Goal: Task Accomplishment & Management: Use online tool/utility

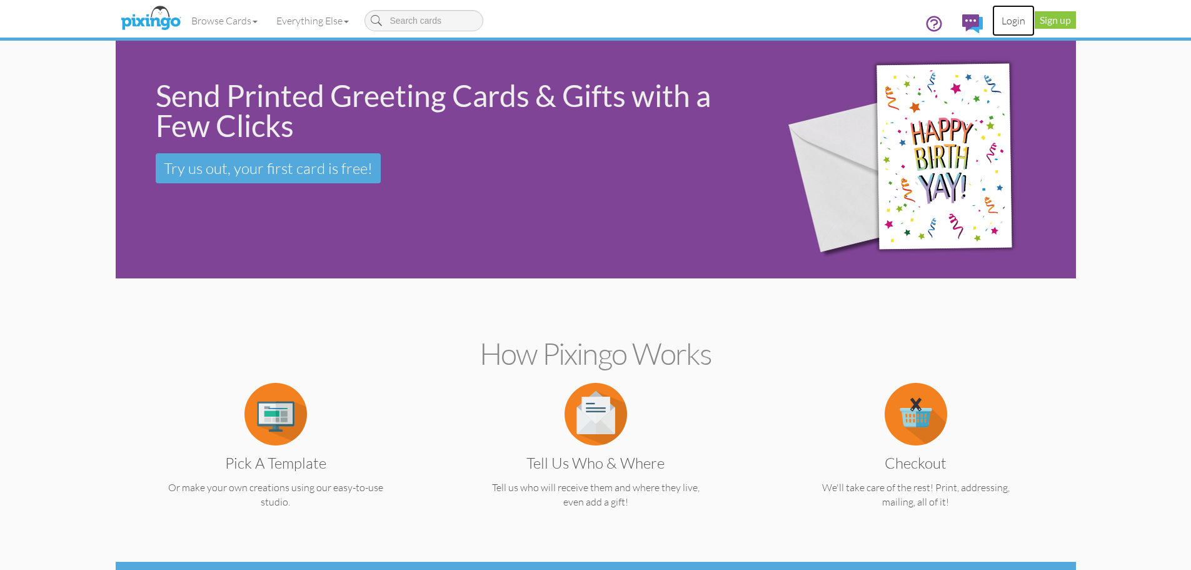
click at [1014, 24] on link "Login" at bounding box center [1014, 20] width 43 height 31
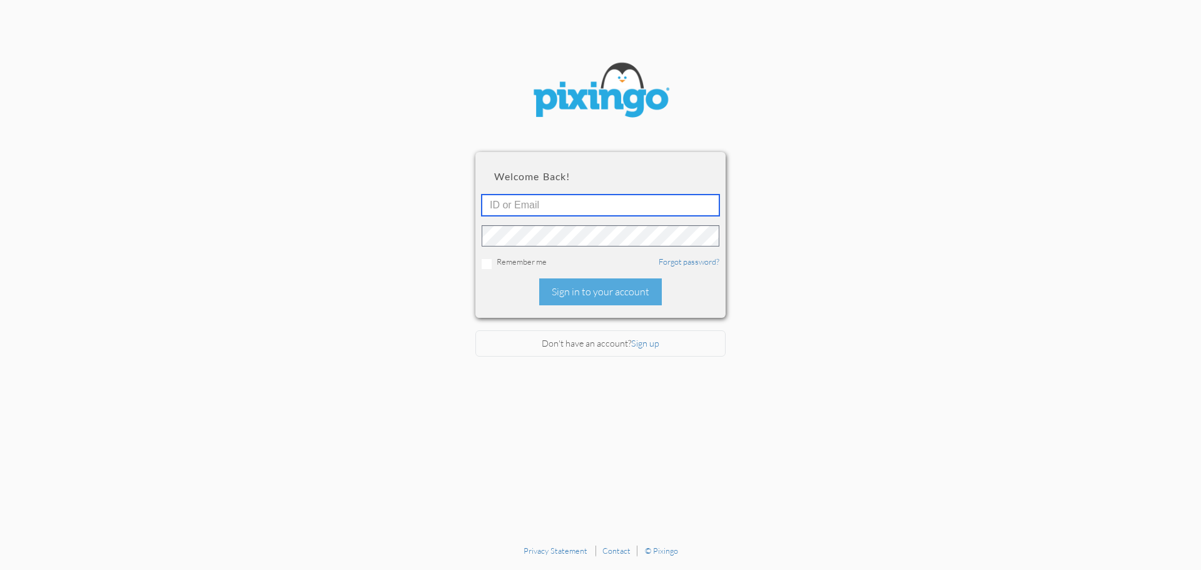
type input "[EMAIL_ADDRESS][DOMAIN_NAME]"
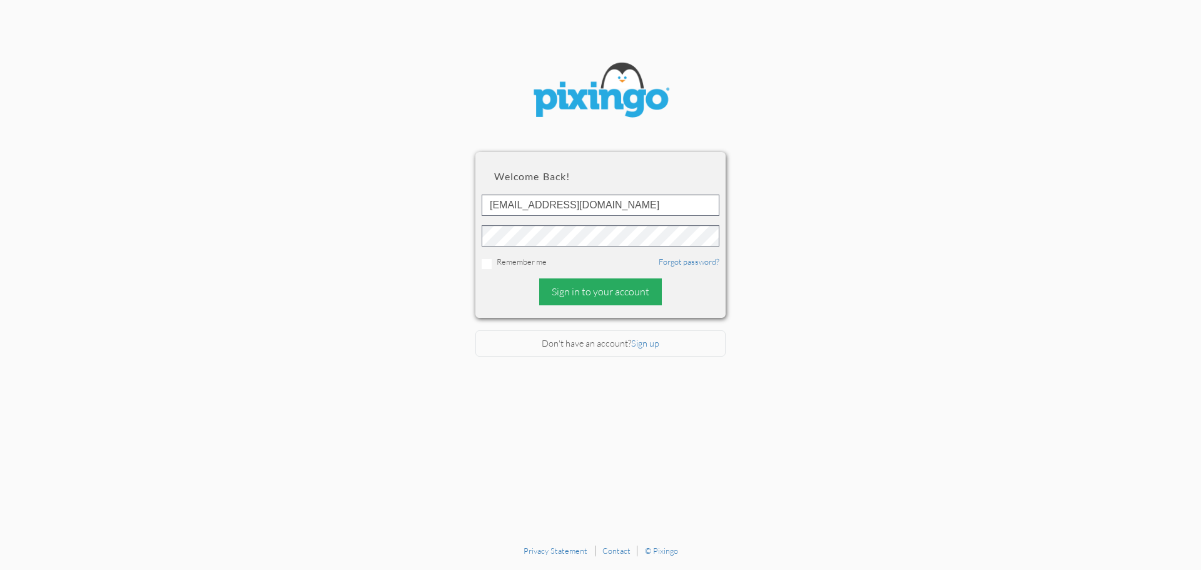
click at [599, 298] on div "Sign in to your account" at bounding box center [600, 291] width 123 height 27
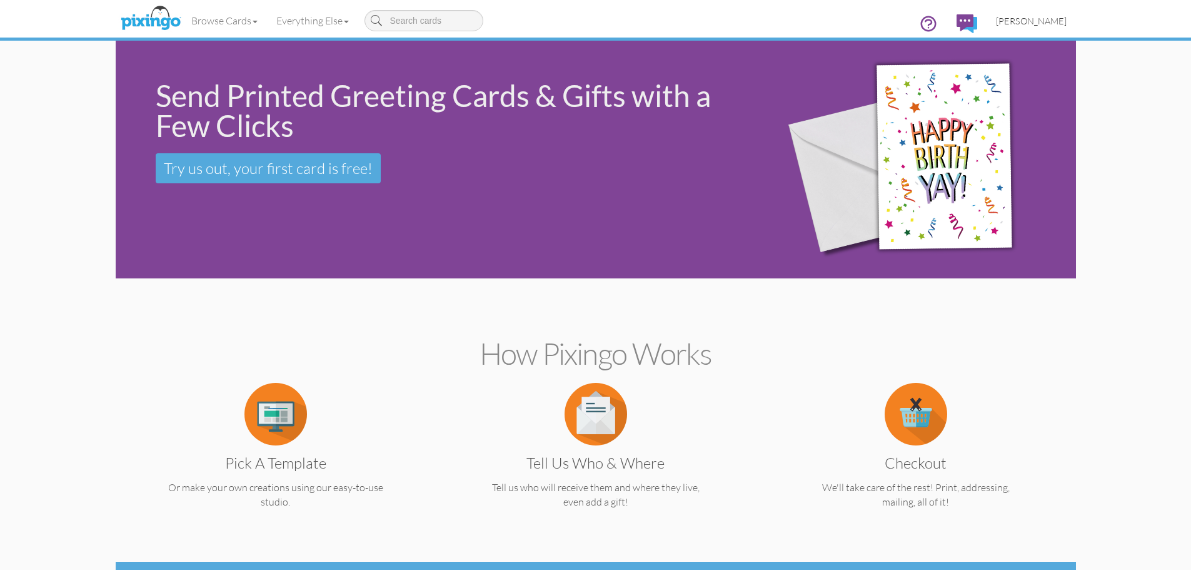
click at [1040, 21] on span "[PERSON_NAME]" at bounding box center [1031, 21] width 71 height 11
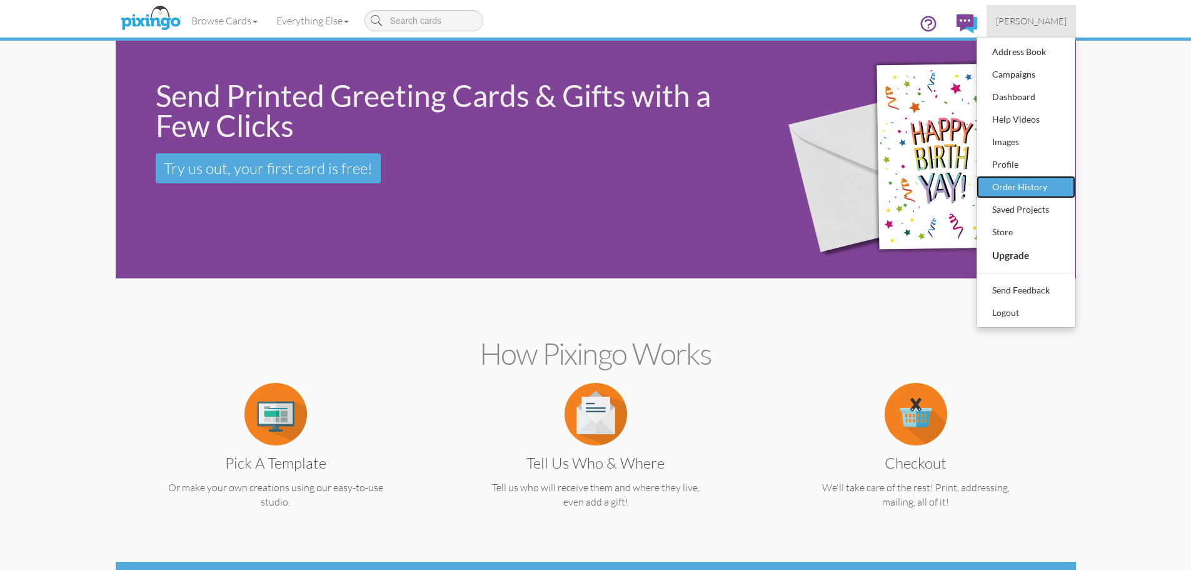
click at [1009, 183] on div "Order History" at bounding box center [1026, 187] width 74 height 19
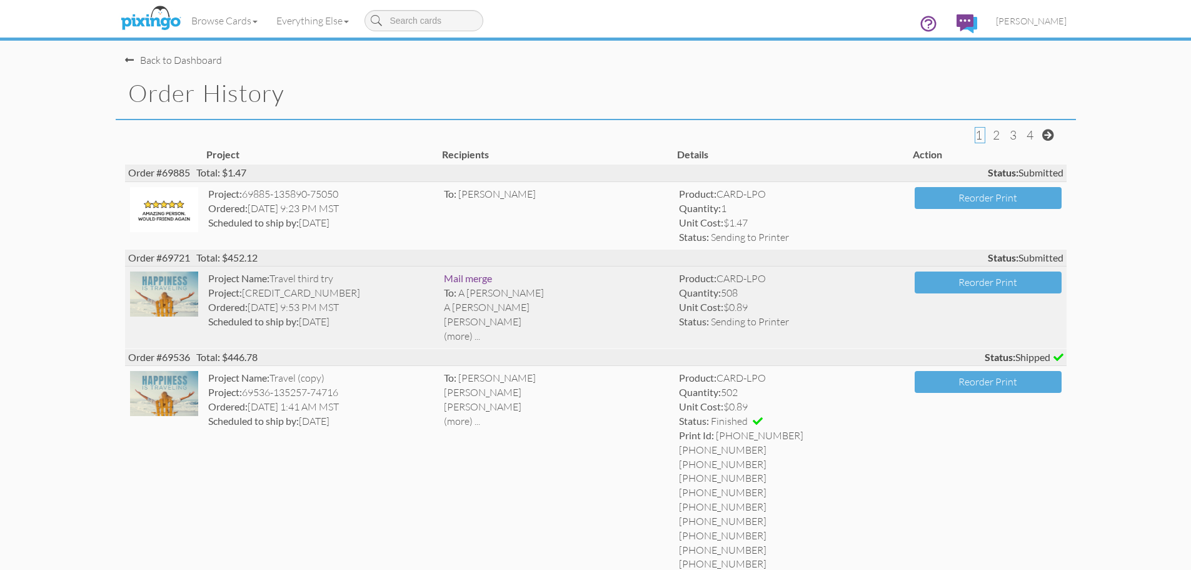
click at [185, 309] on img at bounding box center [164, 293] width 69 height 45
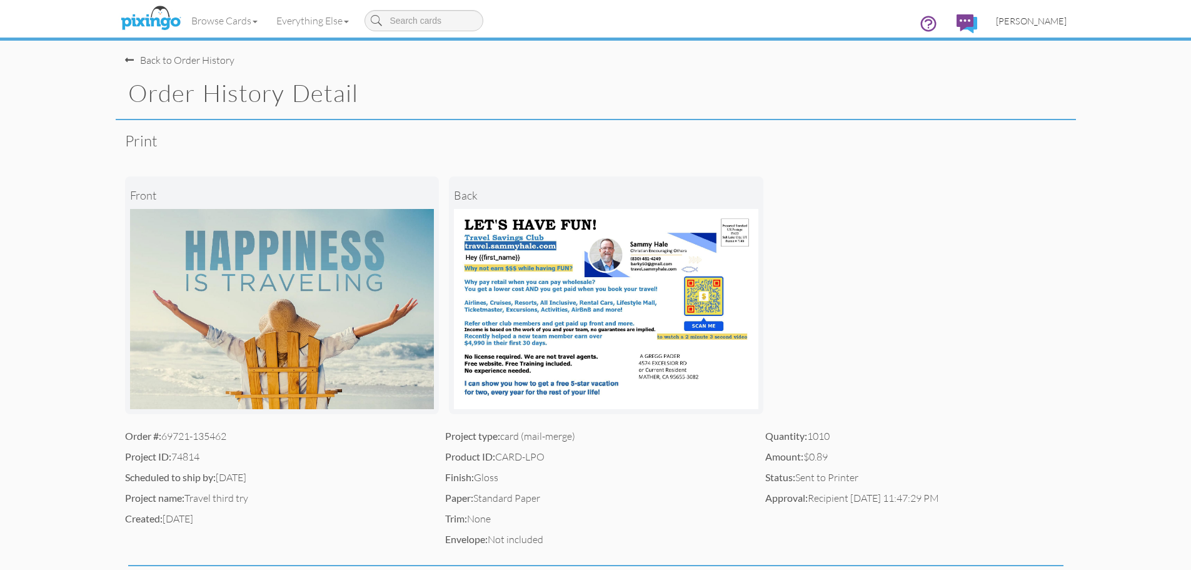
click at [1046, 21] on span "[PERSON_NAME]" at bounding box center [1031, 21] width 71 height 11
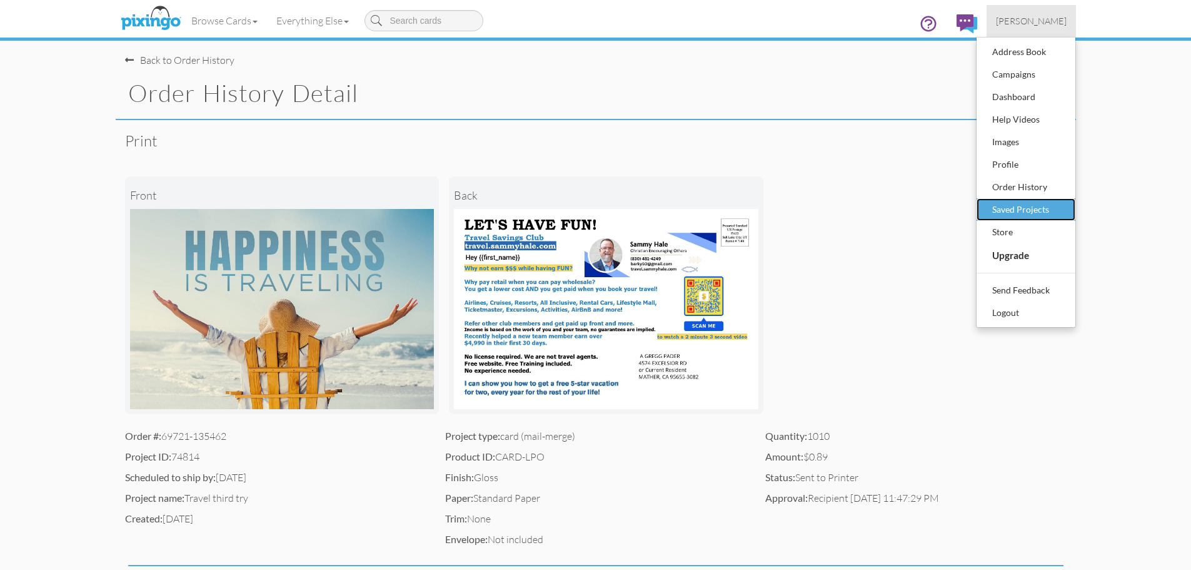
click at [1048, 206] on div "Saved Projects" at bounding box center [1026, 209] width 74 height 19
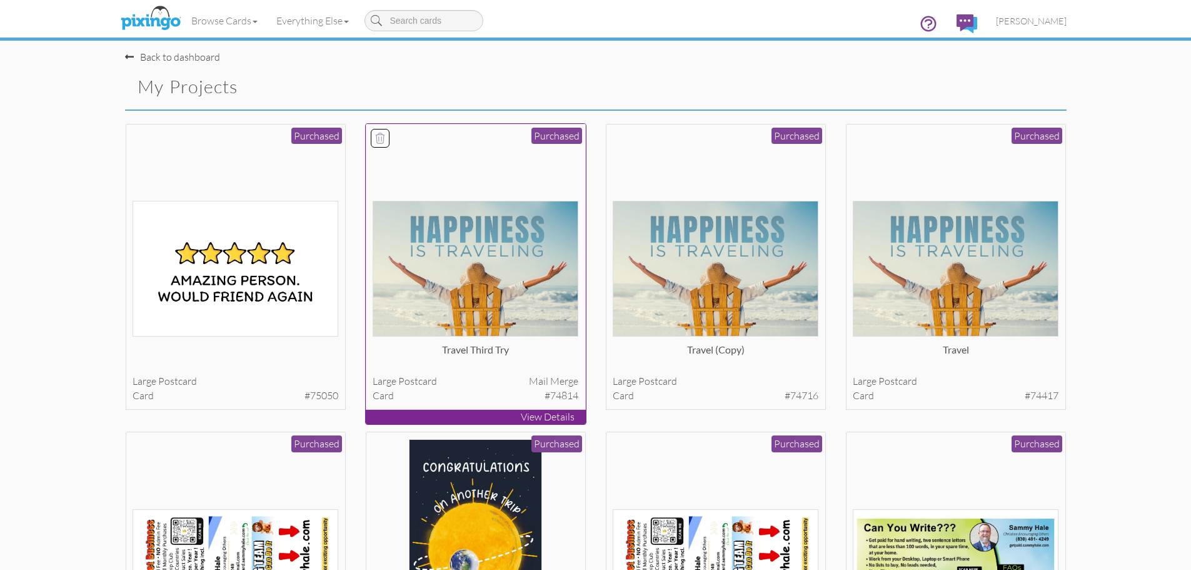
click at [514, 276] on img at bounding box center [476, 269] width 206 height 136
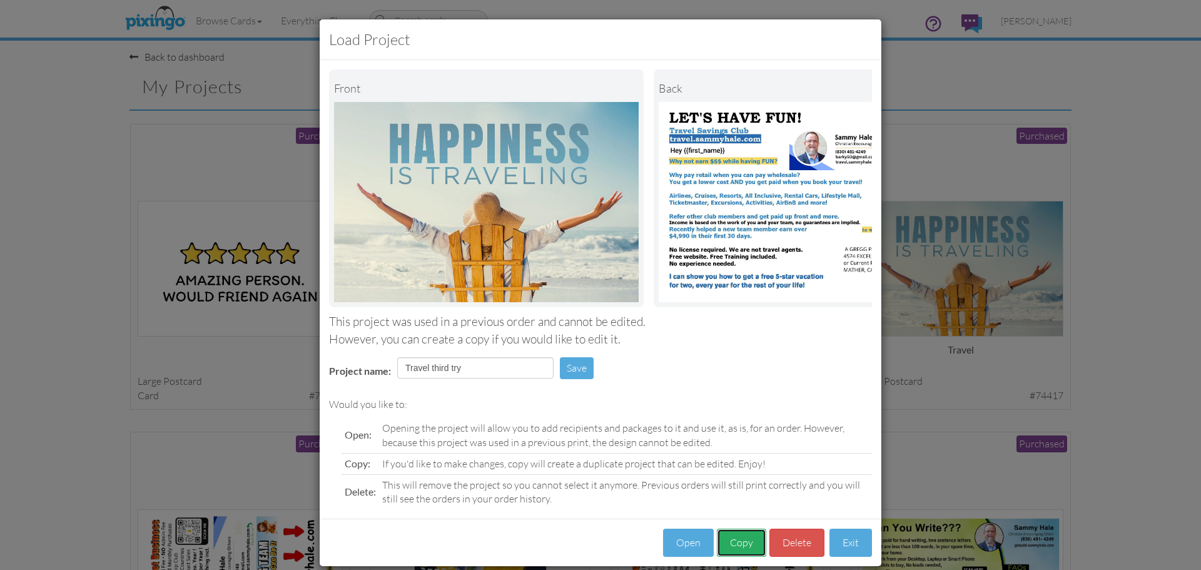
click at [740, 554] on button "Copy" at bounding box center [741, 543] width 49 height 28
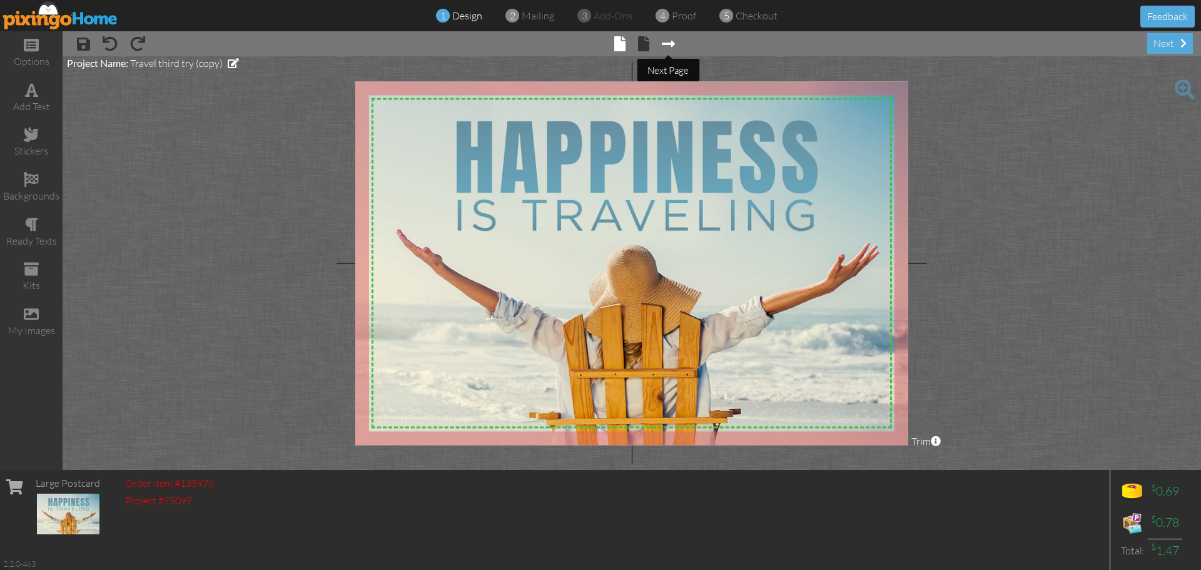
click at [666, 46] on span at bounding box center [668, 43] width 13 height 15
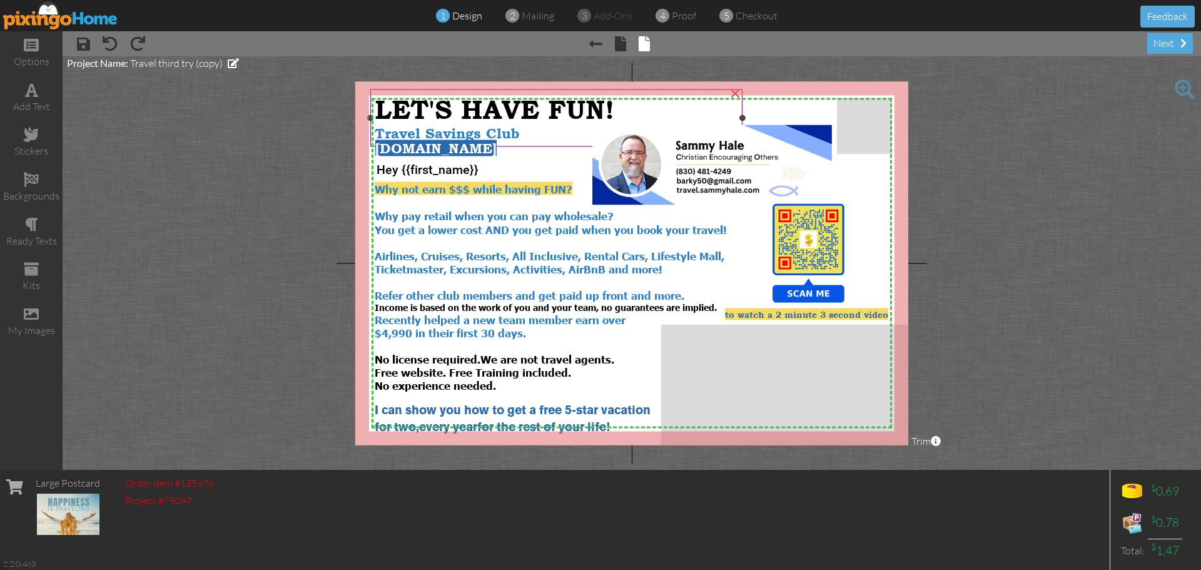
click at [510, 129] on span "Travel Savings Club" at bounding box center [447, 134] width 144 height 16
click at [522, 130] on div "Travel Savings Club" at bounding box center [557, 133] width 364 height 16
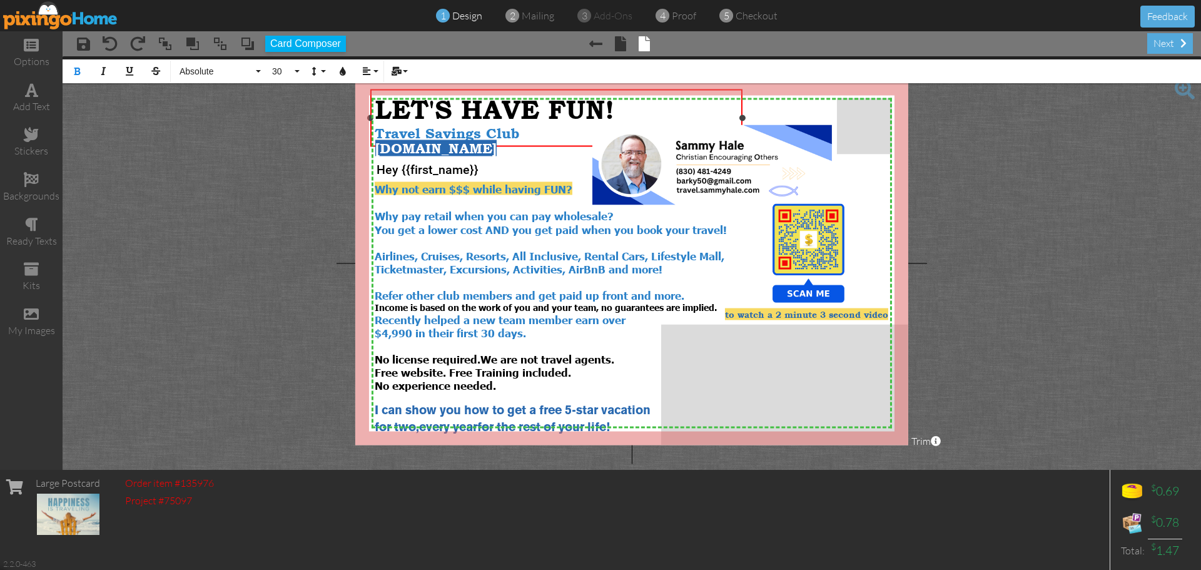
click at [636, 108] on div "LET'S HAVE FUN!" at bounding box center [557, 109] width 364 height 31
click at [523, 129] on div "Travel Savings Club" at bounding box center [557, 133] width 364 height 16
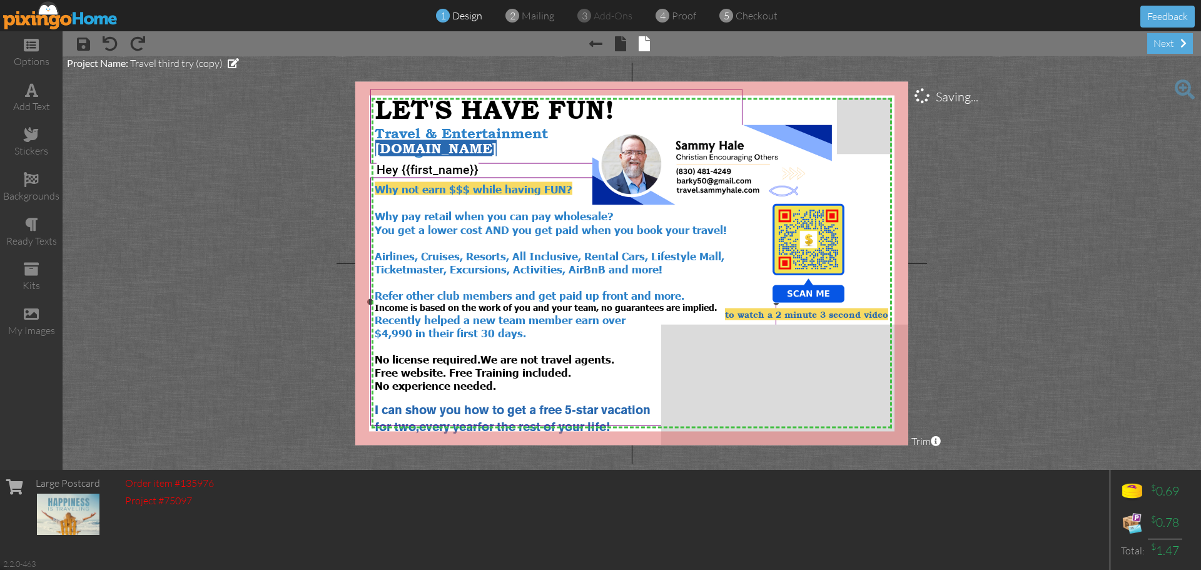
click at [534, 328] on div "$4,990 in their first 30 days." at bounding box center [574, 332] width 398 height 13
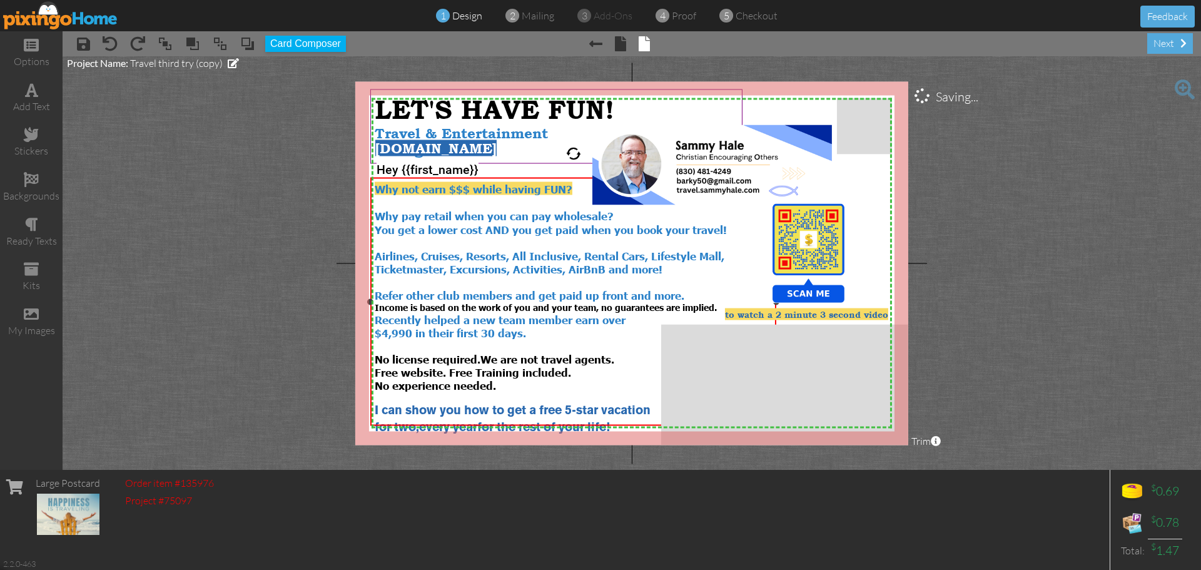
click at [536, 326] on div "$4,990 in their first 30 days." at bounding box center [574, 332] width 398 height 13
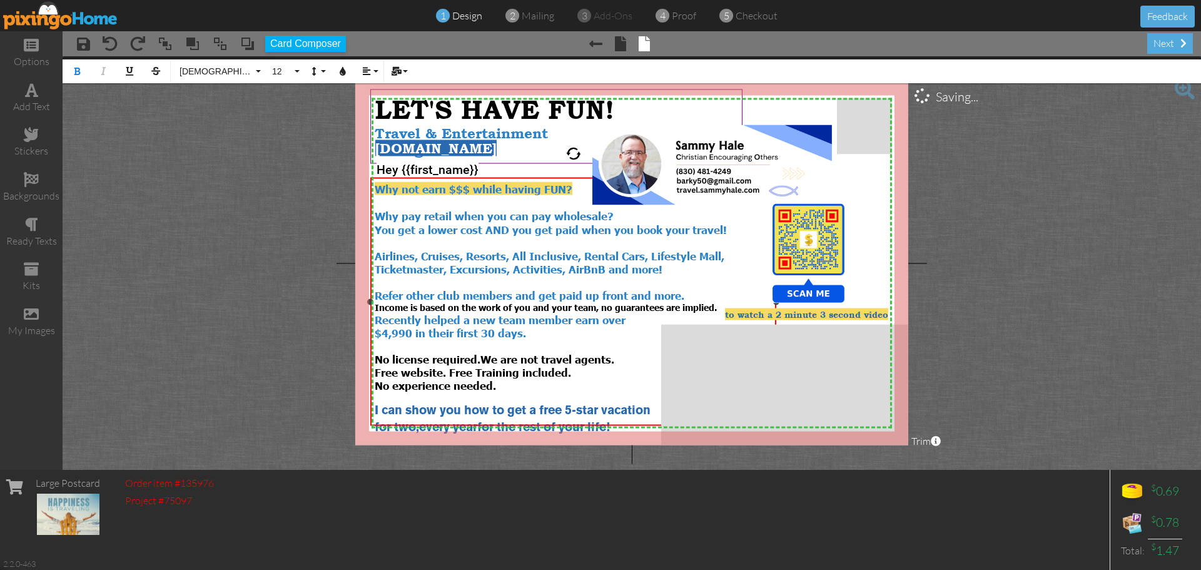
click at [536, 326] on div "$4,990 in their first 30 days." at bounding box center [574, 332] width 398 height 13
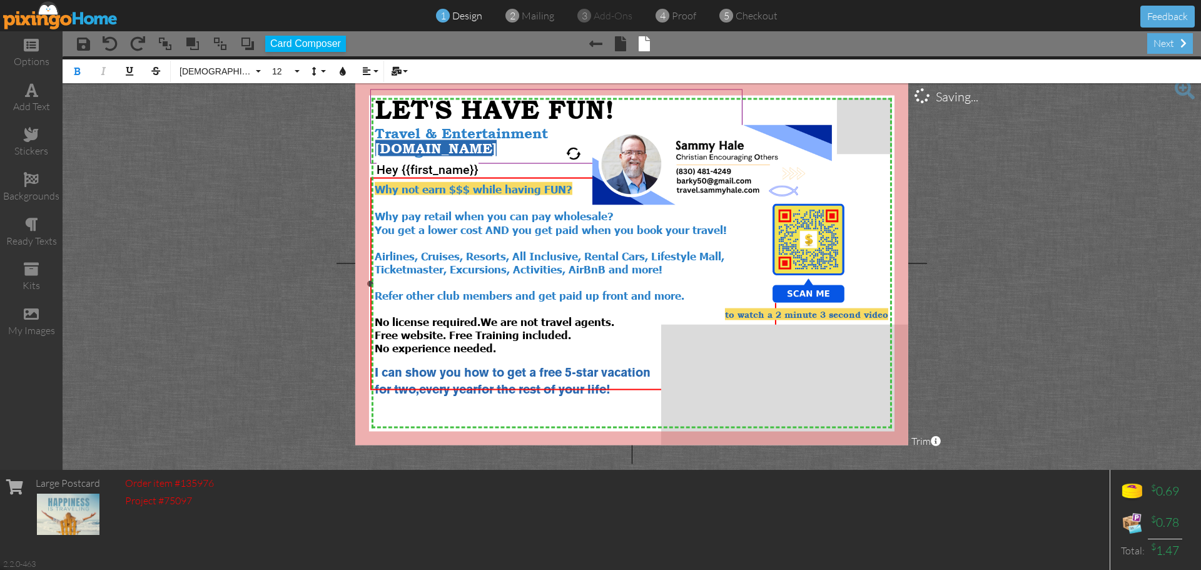
drag, startPoint x: 600, startPoint y: 339, endPoint x: 599, endPoint y: 352, distance: 13.2
click at [599, 352] on div "Why not earn $$$ while having FUN? Why pay retail when you can pay wholesale? Y…" at bounding box center [574, 289] width 398 height 215
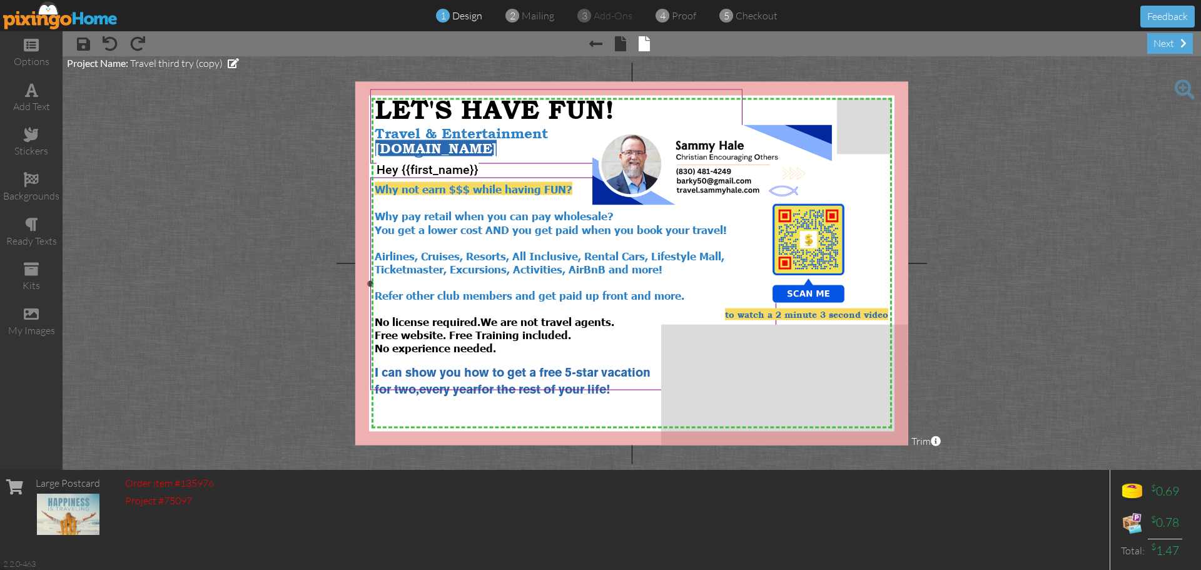
click at [606, 368] on span "I can show you how to get a free 5-star vacation" at bounding box center [513, 373] width 276 height 11
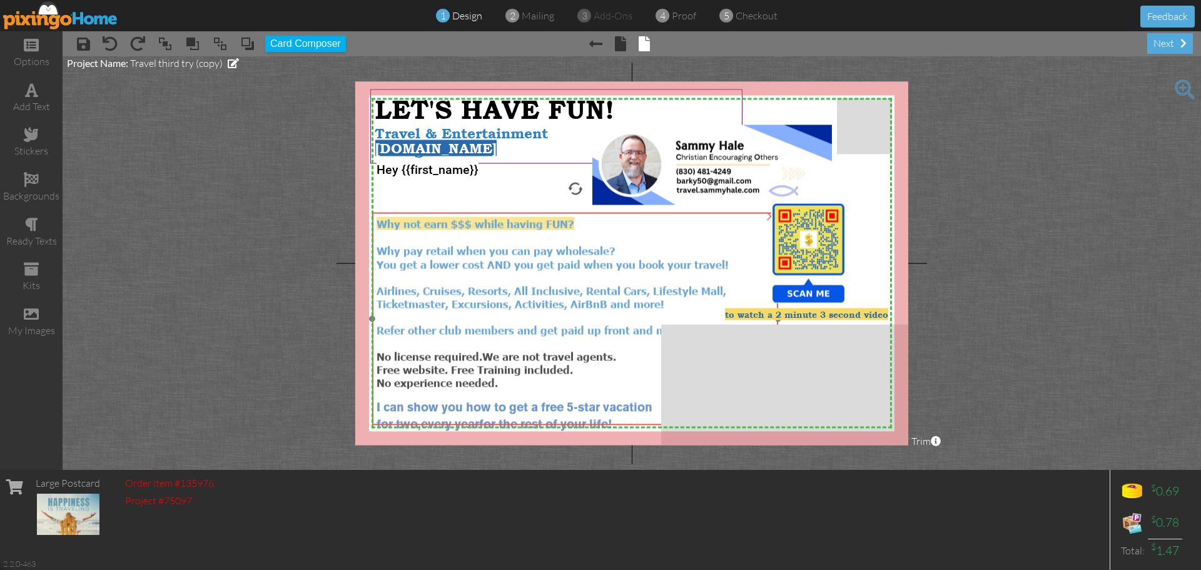
drag, startPoint x: 606, startPoint y: 373, endPoint x: 608, endPoint y: 408, distance: 35.1
click at [608, 419] on span "for the rest of your life!" at bounding box center [545, 424] width 133 height 11
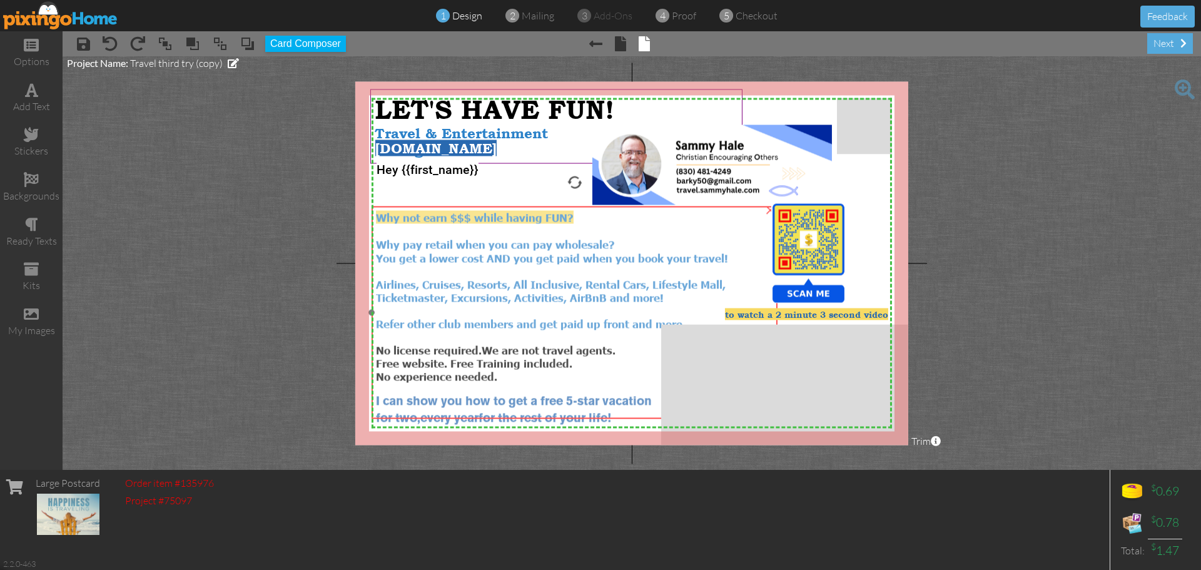
drag, startPoint x: 609, startPoint y: 410, endPoint x: 609, endPoint y: 404, distance: 6.3
click at [609, 413] on span "for the rest of your life!" at bounding box center [544, 418] width 133 height 11
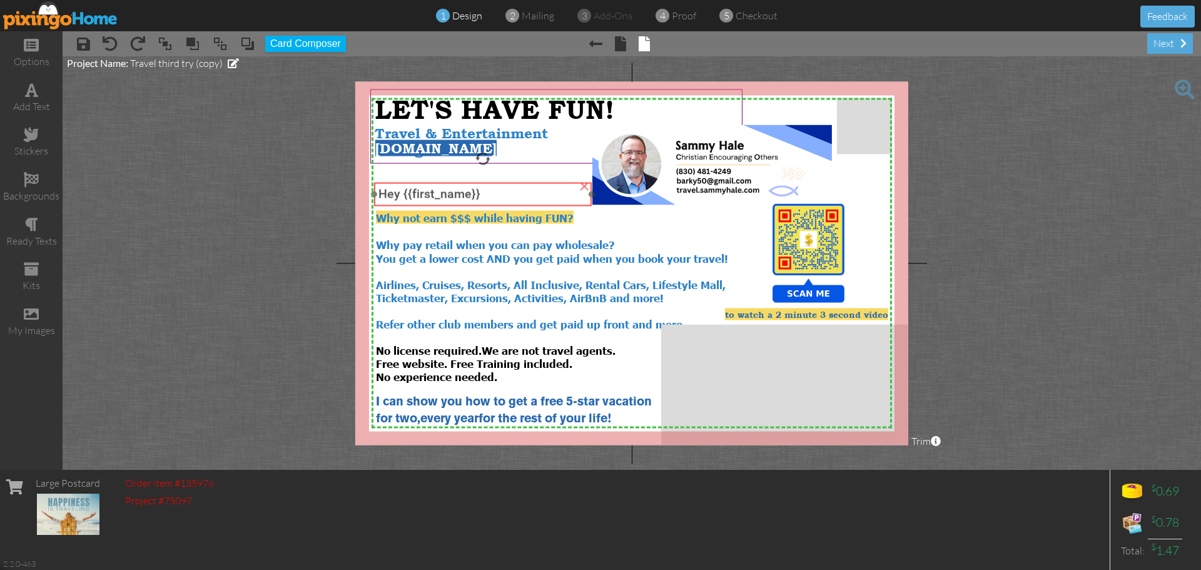
drag, startPoint x: 447, startPoint y: 174, endPoint x: 449, endPoint y: 198, distance: 24.5
click at [449, 198] on span "Hey {{first_name}}" at bounding box center [429, 194] width 102 height 14
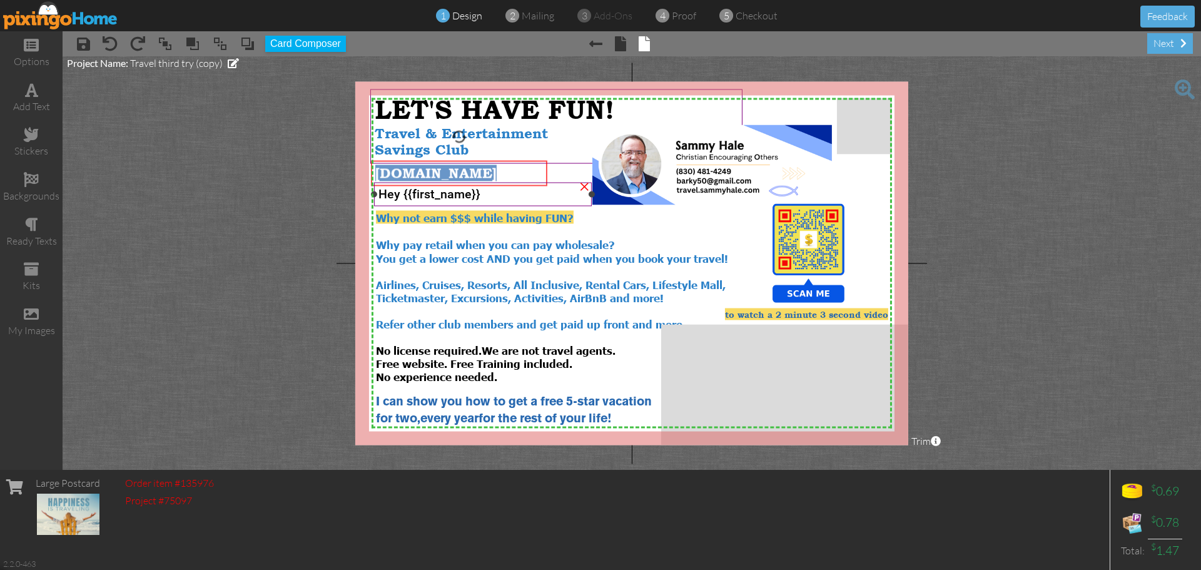
drag, startPoint x: 453, startPoint y: 154, endPoint x: 453, endPoint y: 179, distance: 25.0
click at [453, 179] on div "X X X X X X X X X X X X X X X X X X X X X X X X X X X X X X X X X X X X X X X X…" at bounding box center [631, 262] width 553 height 363
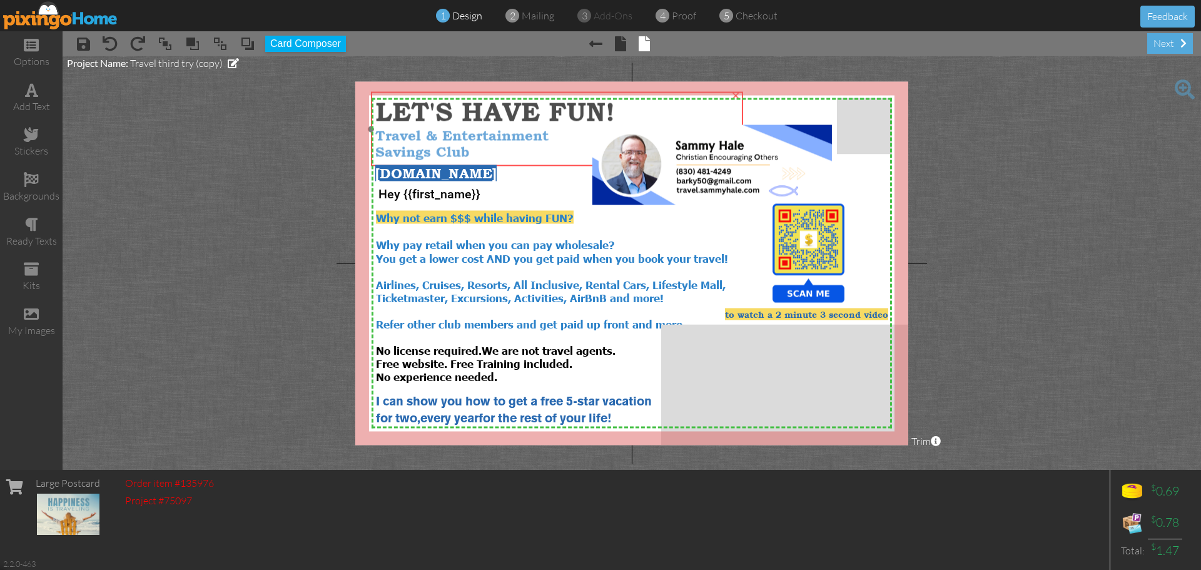
click at [563, 126] on span "LET'S HAVE FUN!" at bounding box center [495, 111] width 240 height 31
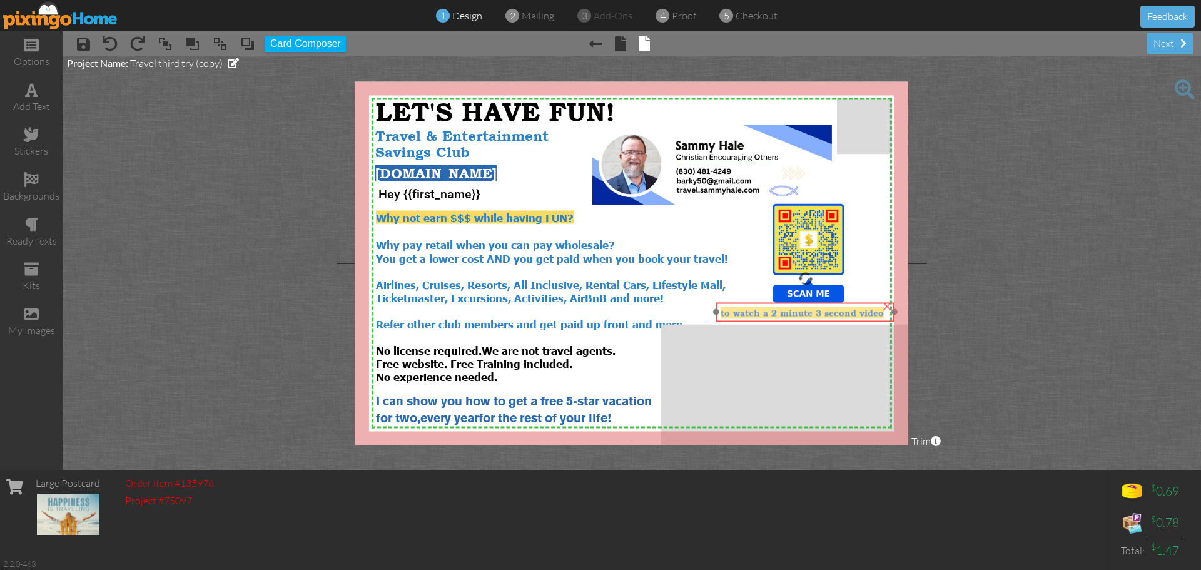
click at [823, 316] on span "to watch a 2 minute 3 second video" at bounding box center [802, 312] width 163 height 11
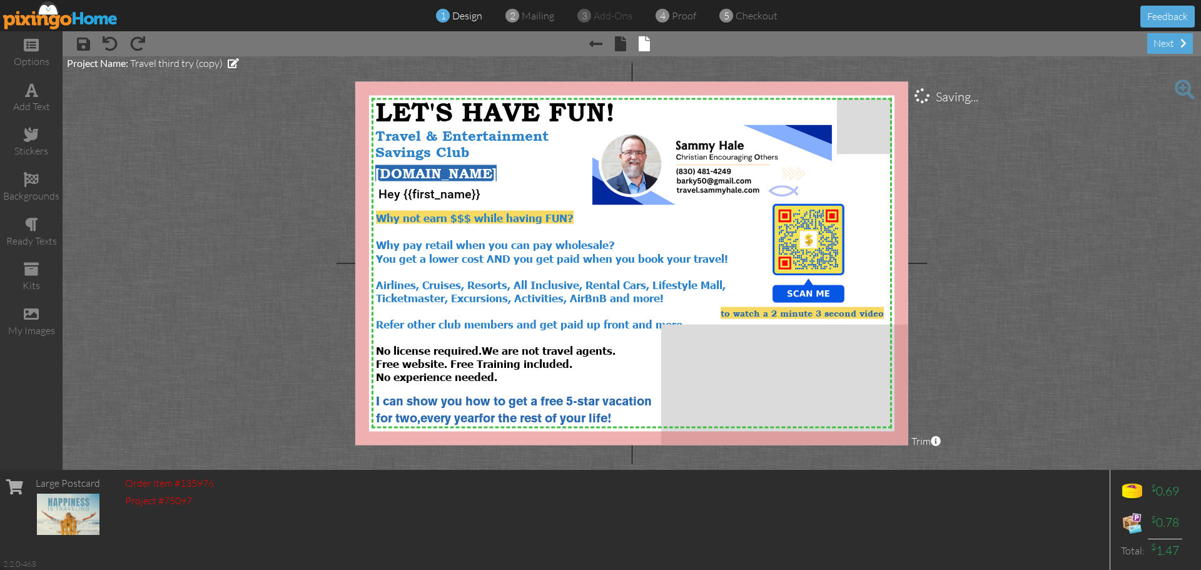
click at [1049, 264] on project-studio-wrapper "X X X X X X X X X X X X X X X X X X X X X X X X X X X X X X X X X X X X X X X X…" at bounding box center [632, 262] width 1138 height 413
click at [577, 257] on span "You get a lower cost AND you get paid when you book your travel! Airlines, Crui…" at bounding box center [552, 290] width 352 height 79
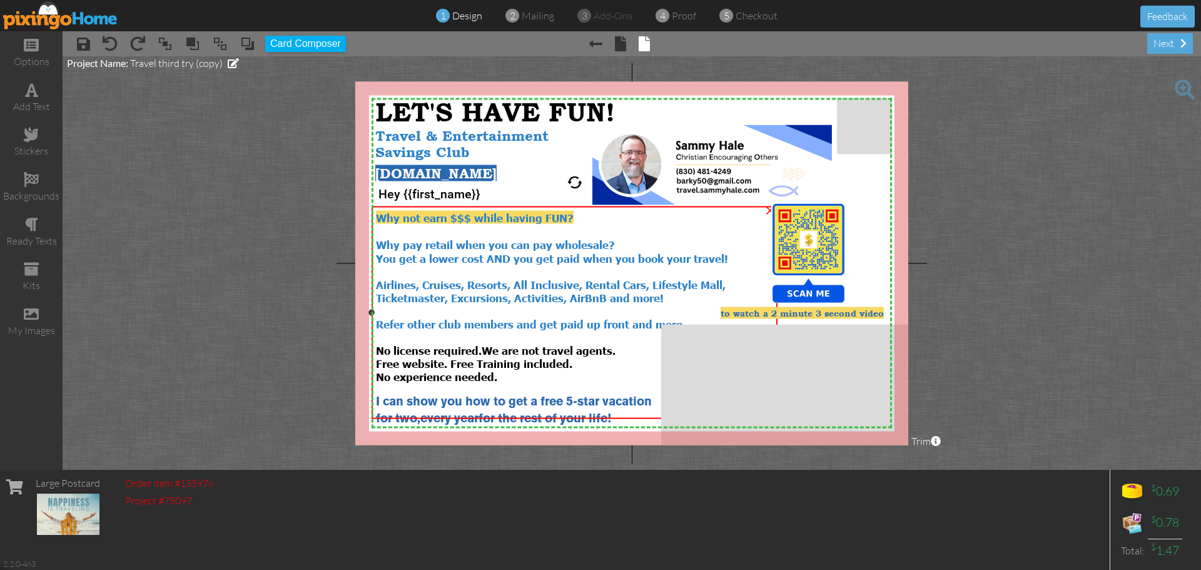
click at [577, 257] on span "You get a lower cost AND you get paid when you book your travel! Airlines, Crui…" at bounding box center [552, 290] width 352 height 79
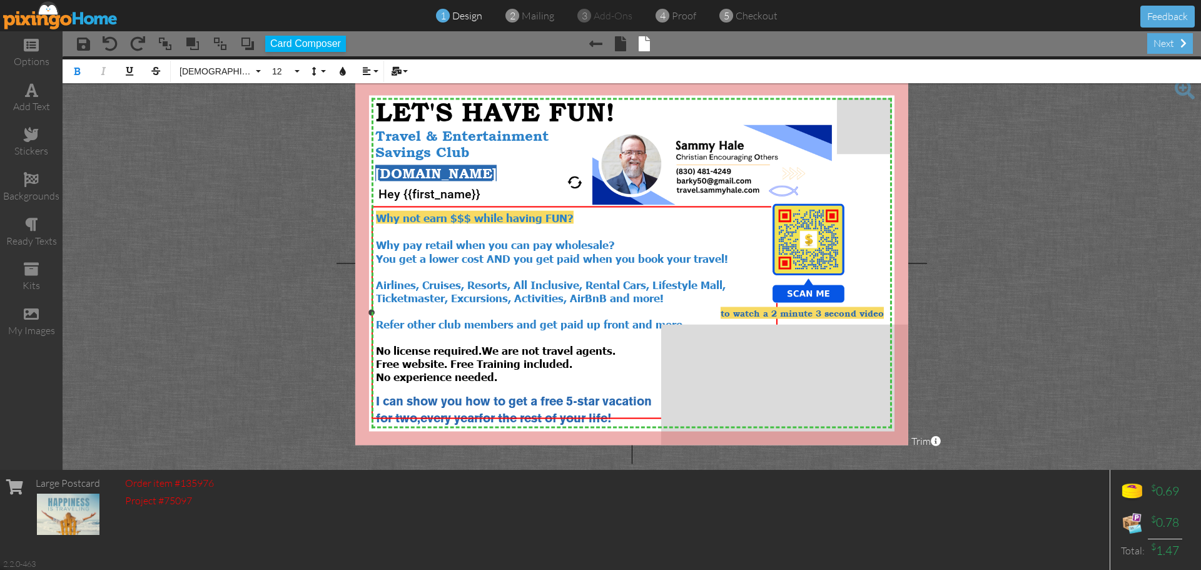
click at [579, 251] on span "You get a lower cost AND you get paid when you book your travel! Airlines, Crui…" at bounding box center [552, 290] width 352 height 79
click at [377, 316] on span "You get a lower cost AND you can earn when you book your travel! Airlines, Crui…" at bounding box center [553, 290] width 354 height 79
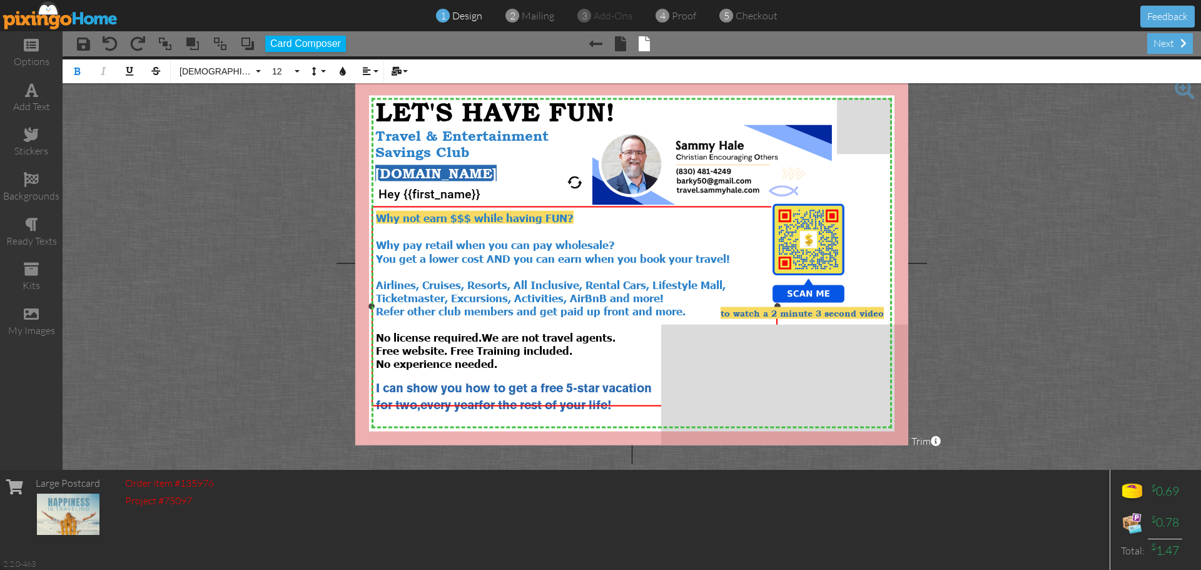
click at [686, 305] on div "You get a lower cost AND you can earn when you book your travel! Airlines, Crui…" at bounding box center [575, 284] width 398 height 66
click at [582, 341] on div "No license required. We are not travel agents. Free website. Free Training incl…" at bounding box center [575, 336] width 398 height 39
click at [450, 343] on span "We are not travel agents. Free website. Free Training." at bounding box center [496, 343] width 240 height 26
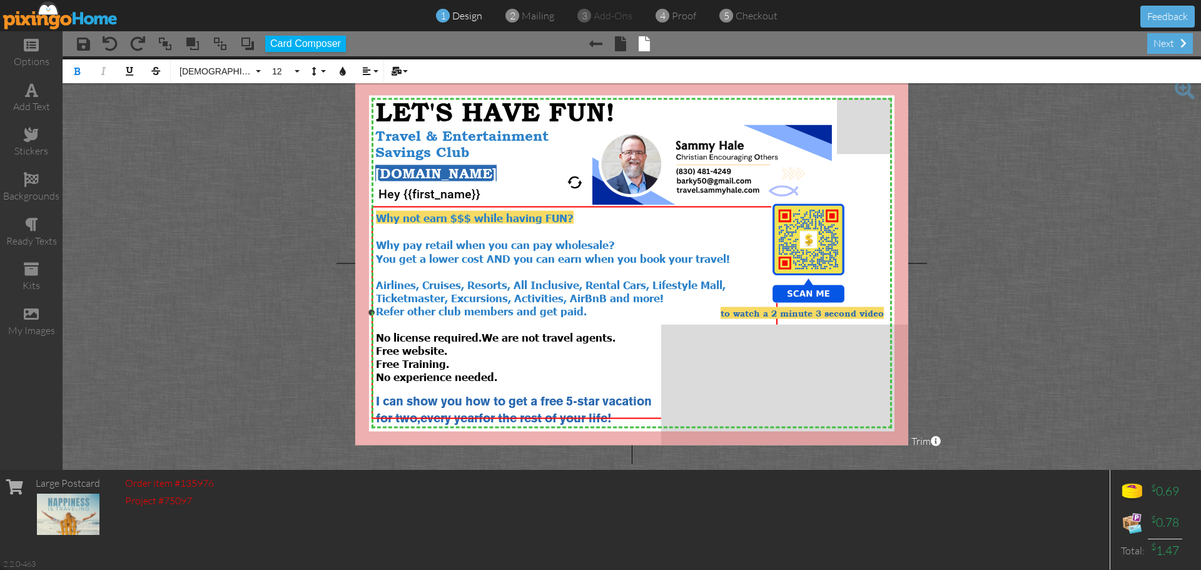
click at [602, 305] on div "You get a lower cost AND you can earn when you book your travel! Airlines, Crui…" at bounding box center [575, 284] width 398 height 66
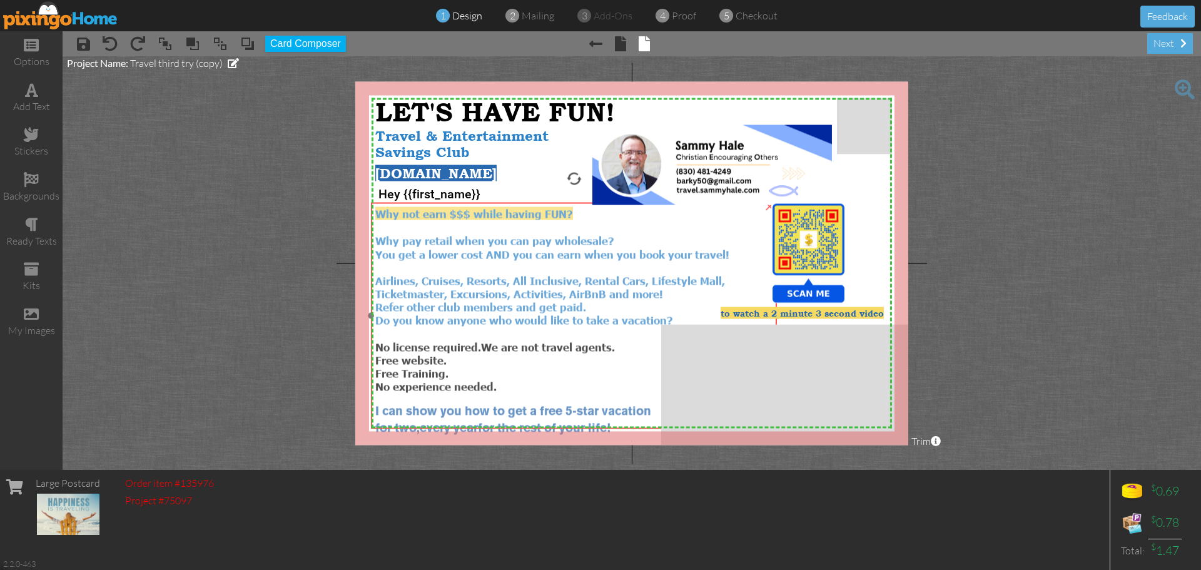
click at [607, 303] on div "You get a lower cost AND you can earn when you book your travel! Airlines, Crui…" at bounding box center [574, 281] width 398 height 66
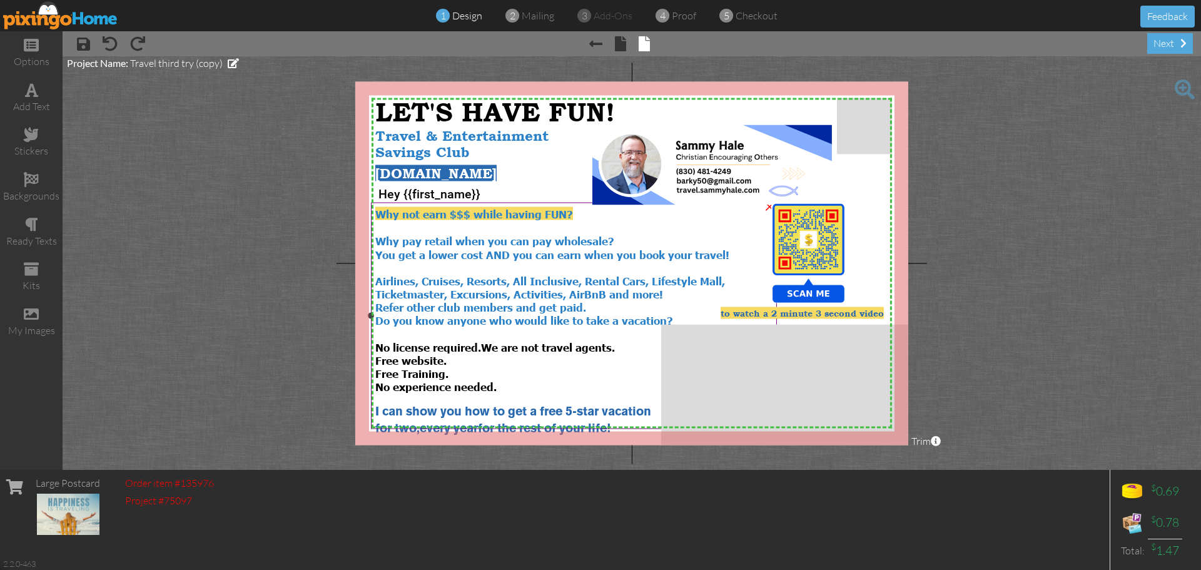
click at [550, 213] on span "Why not earn $$$ while having FUN?" at bounding box center [474, 213] width 198 height 13
click at [572, 216] on div "Why not earn $$$ while having FUN?" at bounding box center [574, 214] width 398 height 14
click at [567, 216] on span "Why not earn $$$ while having FUN?" at bounding box center [474, 213] width 198 height 13
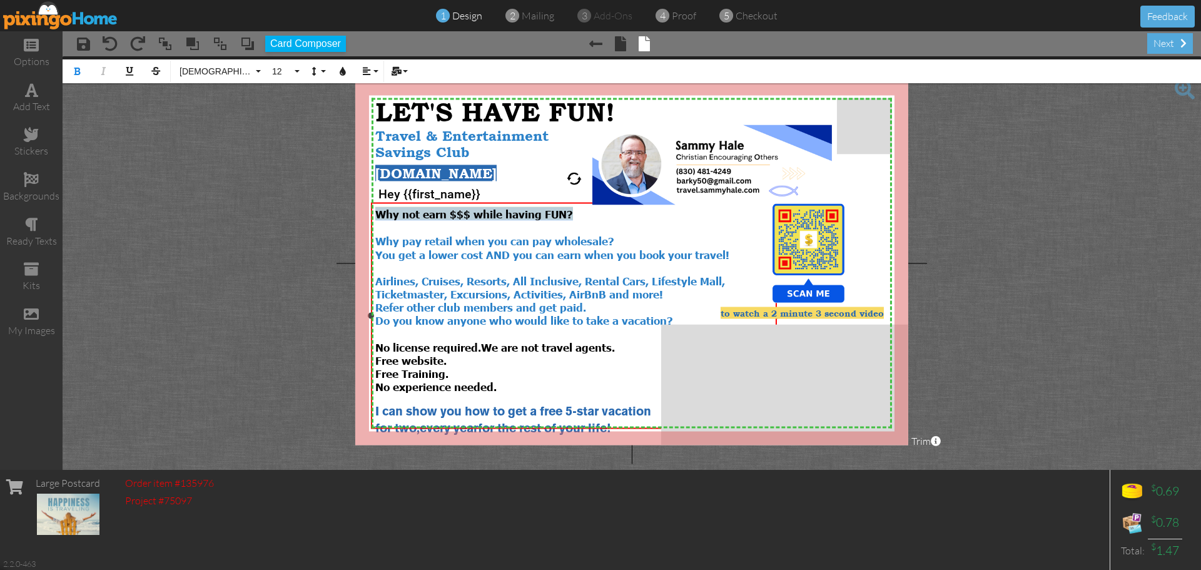
drag, startPoint x: 571, startPoint y: 213, endPoint x: 377, endPoint y: 211, distance: 193.9
click at [377, 211] on span "Why not earn $$$ while having FUN?" at bounding box center [474, 213] width 198 height 13
click at [296, 72] on button "12" at bounding box center [284, 71] width 36 height 24
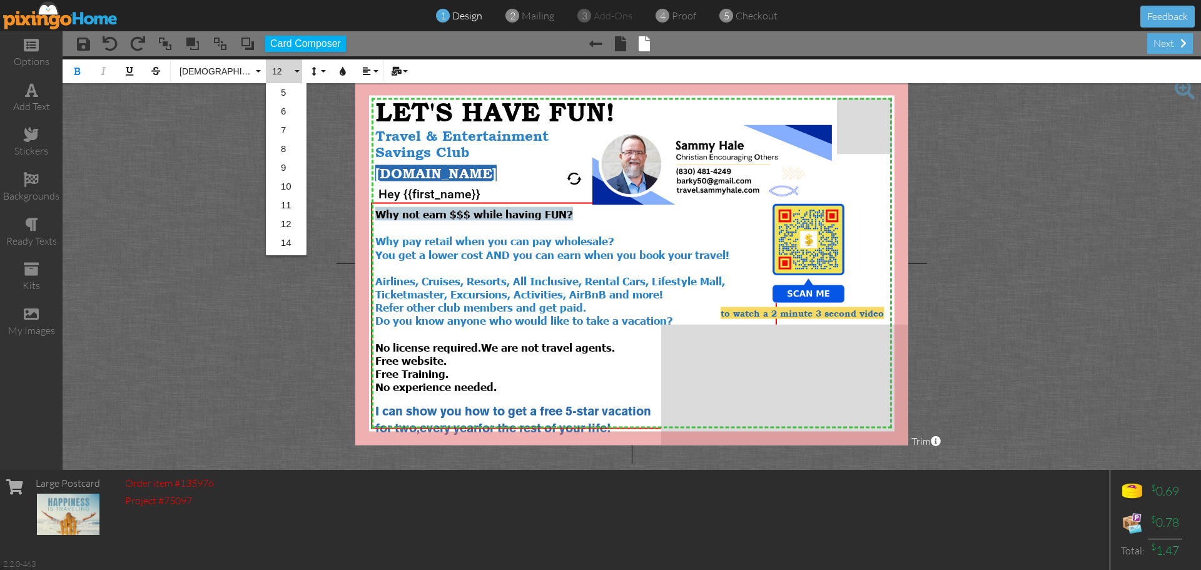
click at [283, 243] on link "14" at bounding box center [286, 242] width 41 height 19
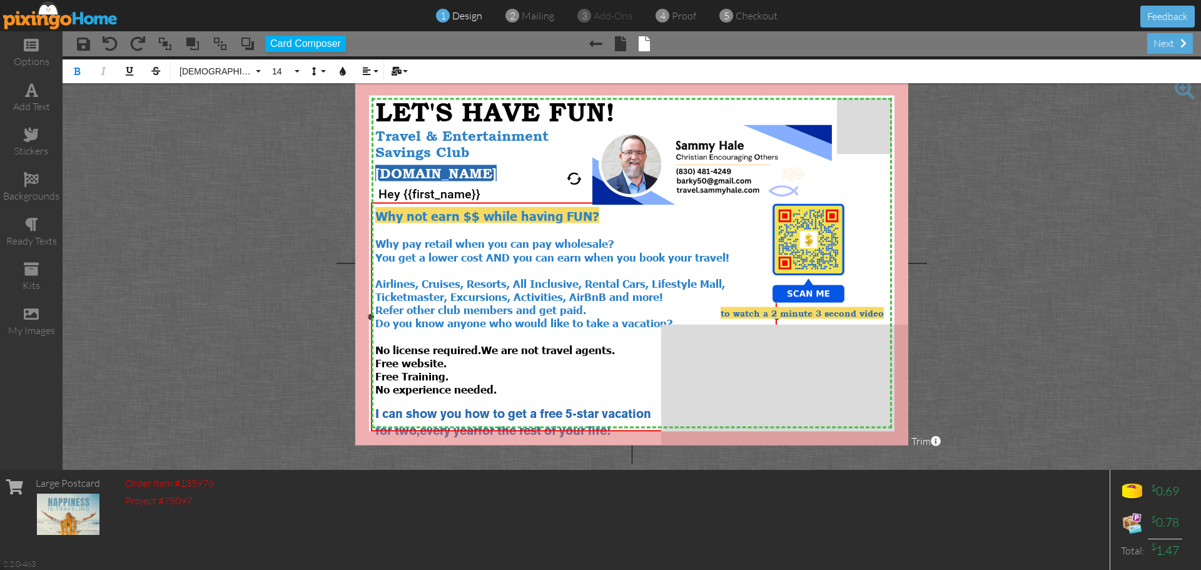
click at [455, 241] on span "Why pay retail when you can pay wholesale?" at bounding box center [494, 242] width 239 height 13
click at [465, 277] on span "You get a lower cost AND you can earn when you book your travel! Airlines, Crui…" at bounding box center [552, 283] width 354 height 66
click at [690, 279] on span "You get a lower cost AND you can earn when you book your travel! Airlines, Crui…" at bounding box center [570, 283] width 390 height 66
drag, startPoint x: 590, startPoint y: 305, endPoint x: 378, endPoint y: 305, distance: 212.7
click at [378, 305] on div "Lifestyle Mall, Ticketmaster, Excursions, Activities, AirBnB and more! Refer ot…" at bounding box center [574, 303] width 398 height 26
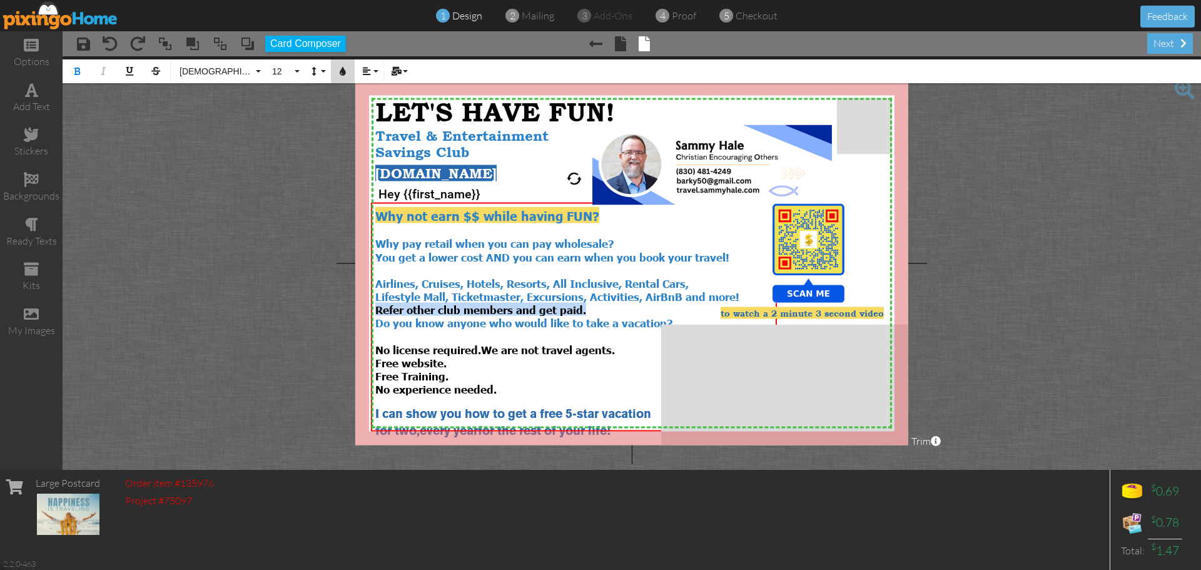
click at [343, 74] on icon "button" at bounding box center [342, 71] width 9 height 9
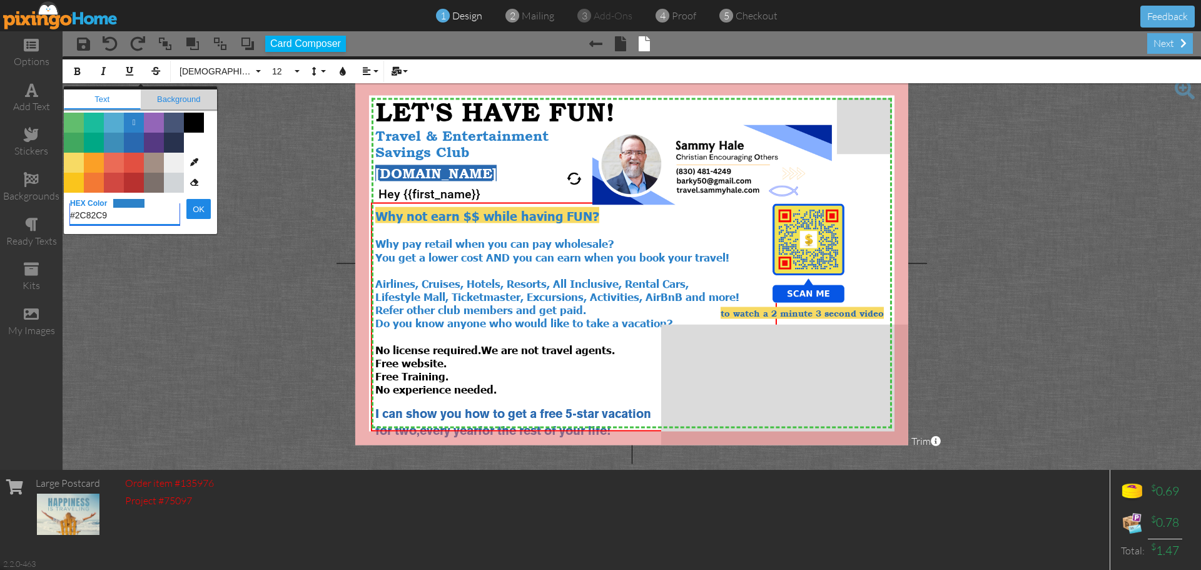
click at [186, 98] on span "Background" at bounding box center [179, 99] width 77 height 20
click at [134, 124] on span "Color #2C82C9" at bounding box center [134, 123] width 20 height 20
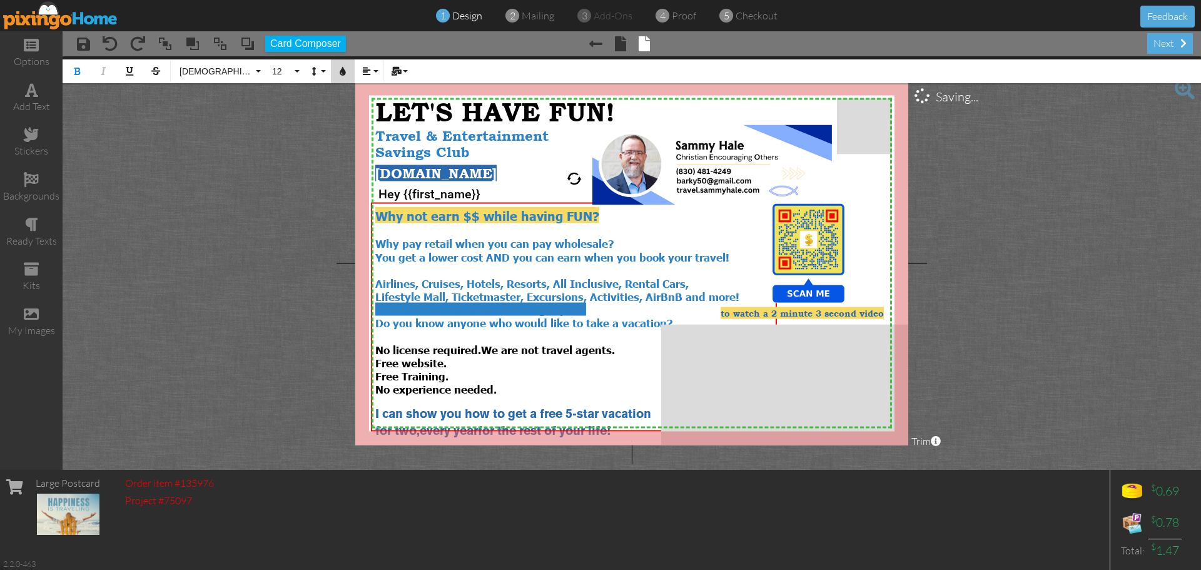
click at [344, 73] on icon "button" at bounding box center [342, 71] width 9 height 9
type input "#2C82C9"
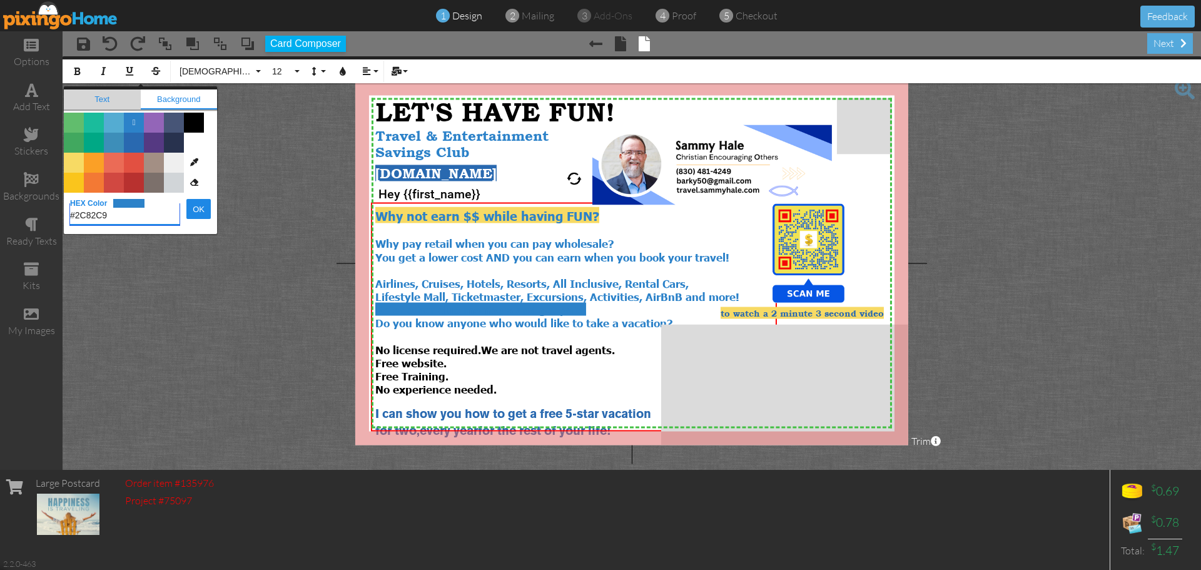
click at [103, 95] on span "Text" at bounding box center [102, 99] width 77 height 20
click at [193, 143] on span "Color #FFFFFF" at bounding box center [194, 143] width 20 height 20
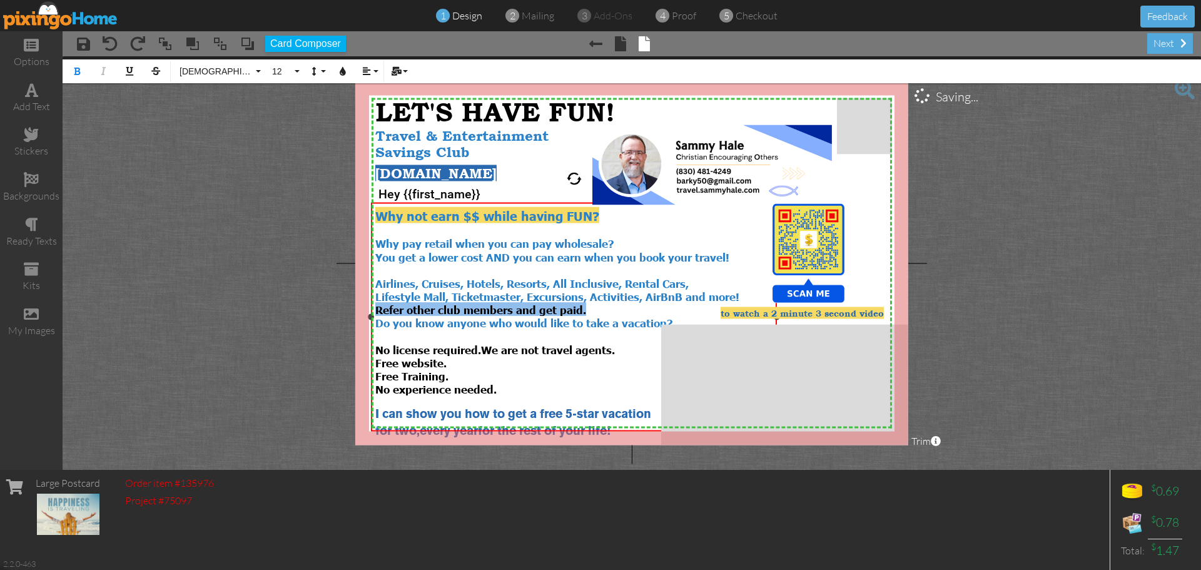
click at [616, 306] on div "Lifestyle Mall, Ticketmaster, Excursions, Activities, AirBnB and more! Refer ot…" at bounding box center [574, 303] width 398 height 26
drag, startPoint x: 589, startPoint y: 305, endPoint x: 377, endPoint y: 305, distance: 212.7
click at [377, 305] on div "Lifestyle Mall, Ticketmaster, Excursions, Activities, AirBnB and more! Refer ot…" at bounding box center [574, 303] width 398 height 26
click at [78, 73] on icon "button" at bounding box center [77, 71] width 9 height 9
click at [619, 301] on div "Lifestyle Mall, Ticketmaster, Excursions, Activities, AirBnB and more! Refer ot…" at bounding box center [574, 303] width 398 height 27
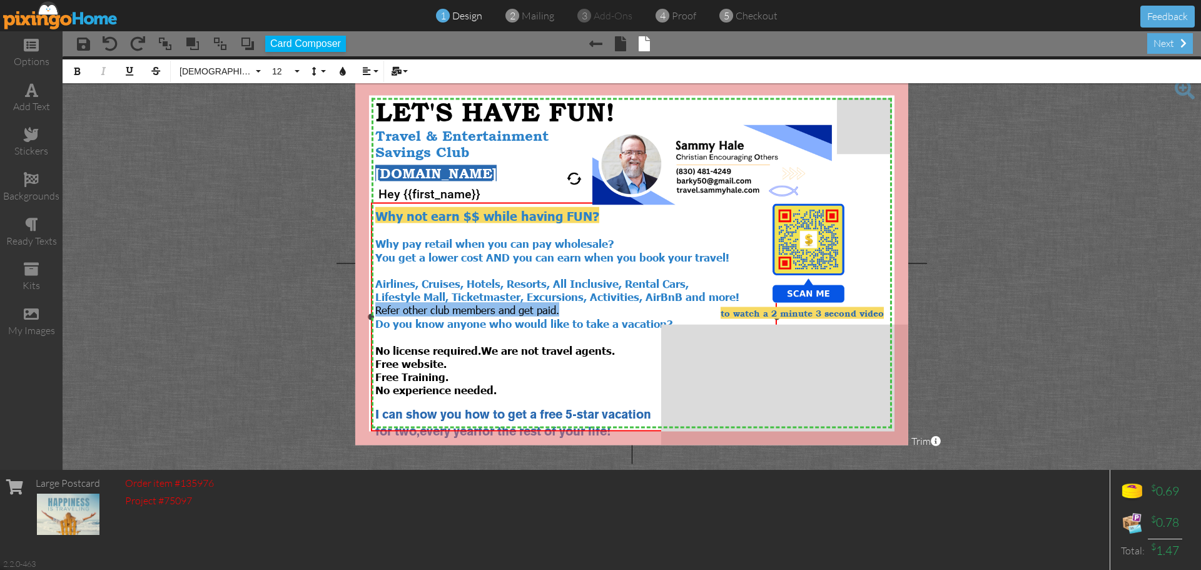
drag, startPoint x: 563, startPoint y: 305, endPoint x: 377, endPoint y: 303, distance: 185.8
click at [377, 303] on div "Lifestyle Mall, Ticketmaster, Excursions, Activities, AirBnB and more! Refer ot…" at bounding box center [574, 303] width 398 height 27
click at [565, 304] on div "Lifestyle Mall, Ticketmaster, Excursions, Activities, AirBnB and more! Refer ot…" at bounding box center [574, 303] width 398 height 27
drag, startPoint x: 565, startPoint y: 304, endPoint x: 375, endPoint y: 307, distance: 189.5
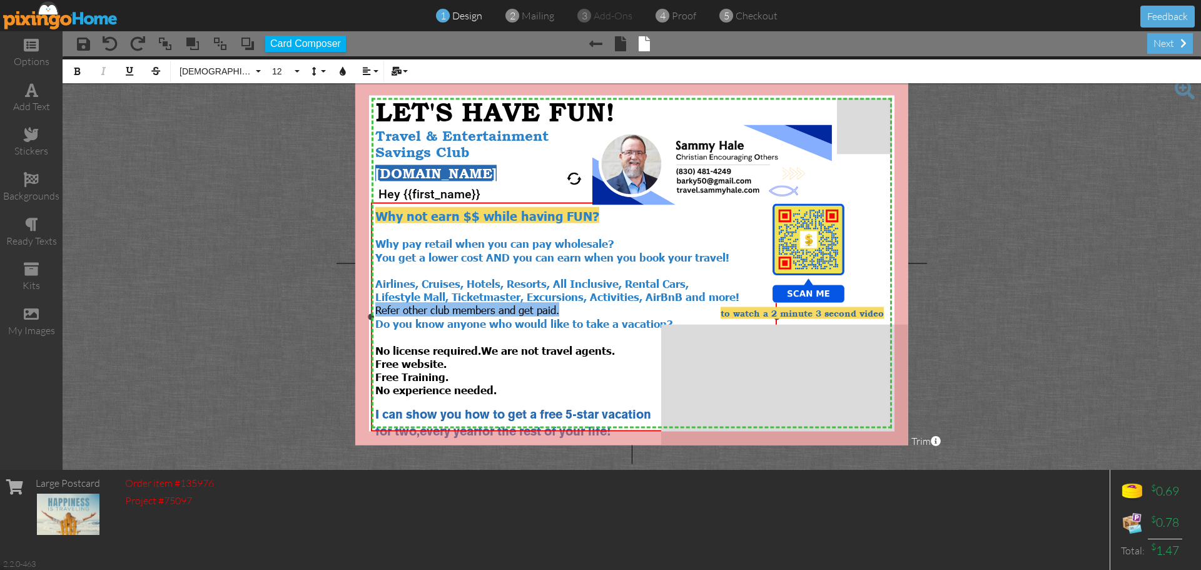
click at [375, 307] on div "Lifestyle Mall, Ticketmaster, Excursions, Activities, AirBnB and more! Refer ot…" at bounding box center [574, 303] width 398 height 27
click at [257, 72] on button "[DEMOGRAPHIC_DATA]" at bounding box center [218, 71] width 90 height 24
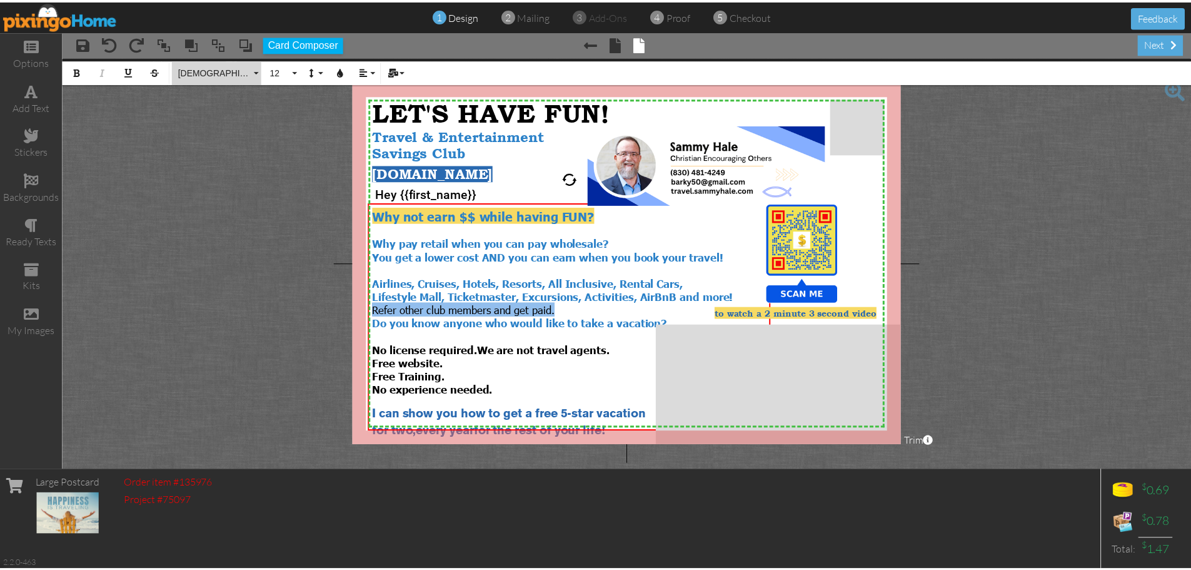
scroll to position [768, 0]
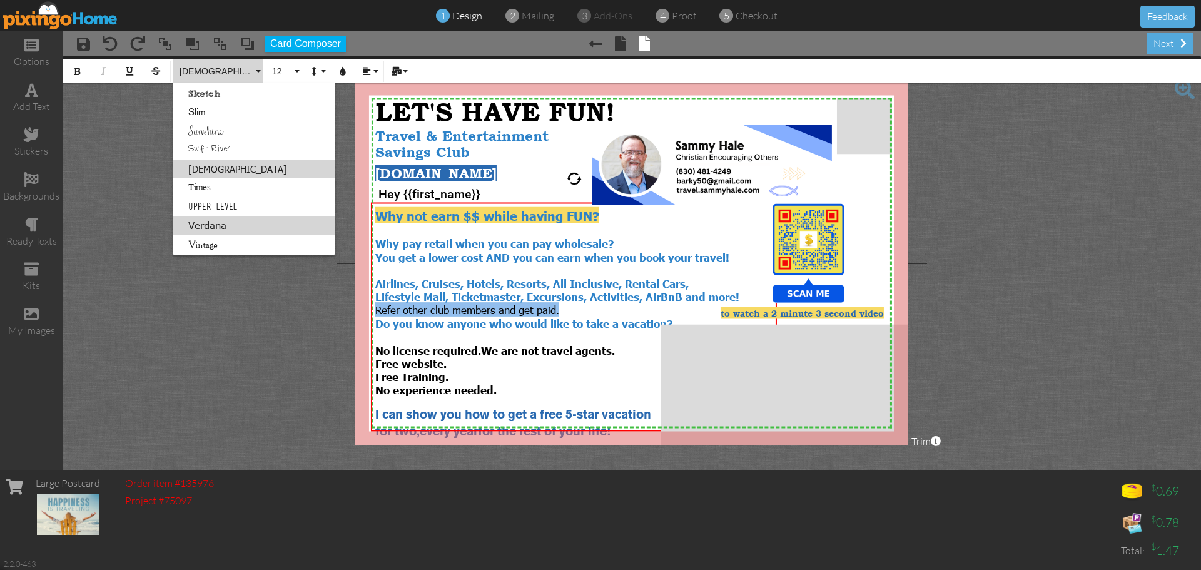
click at [206, 228] on link "Verdana" at bounding box center [253, 225] width 161 height 19
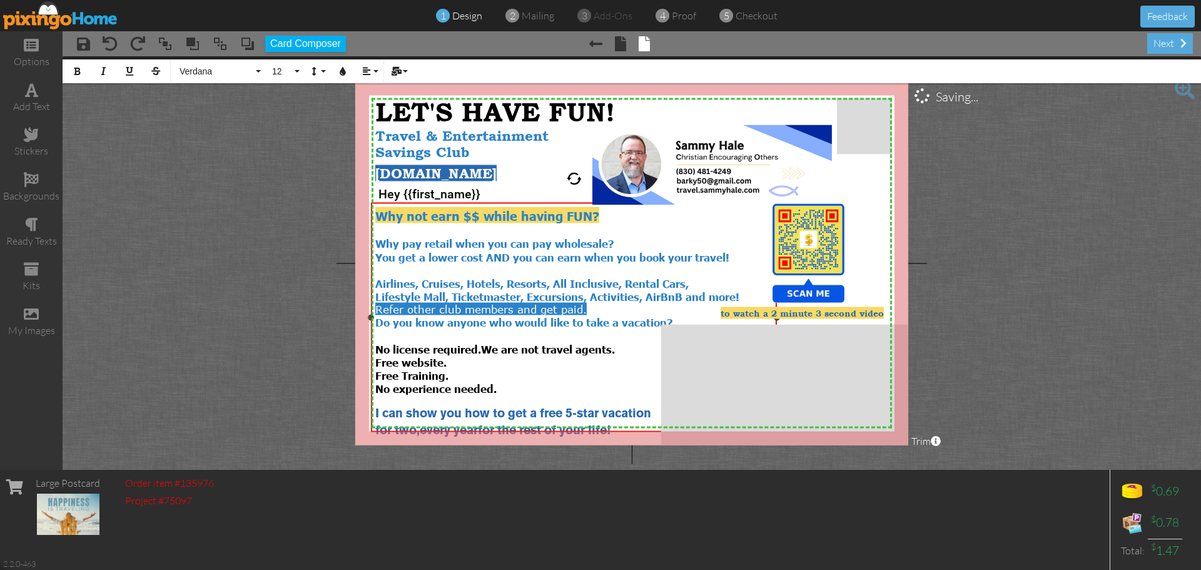
click at [617, 305] on div "Lifestyle Mall, Ticketmaster, Excursions, Activities, AirBnB and more! Refer ot…" at bounding box center [574, 303] width 398 height 26
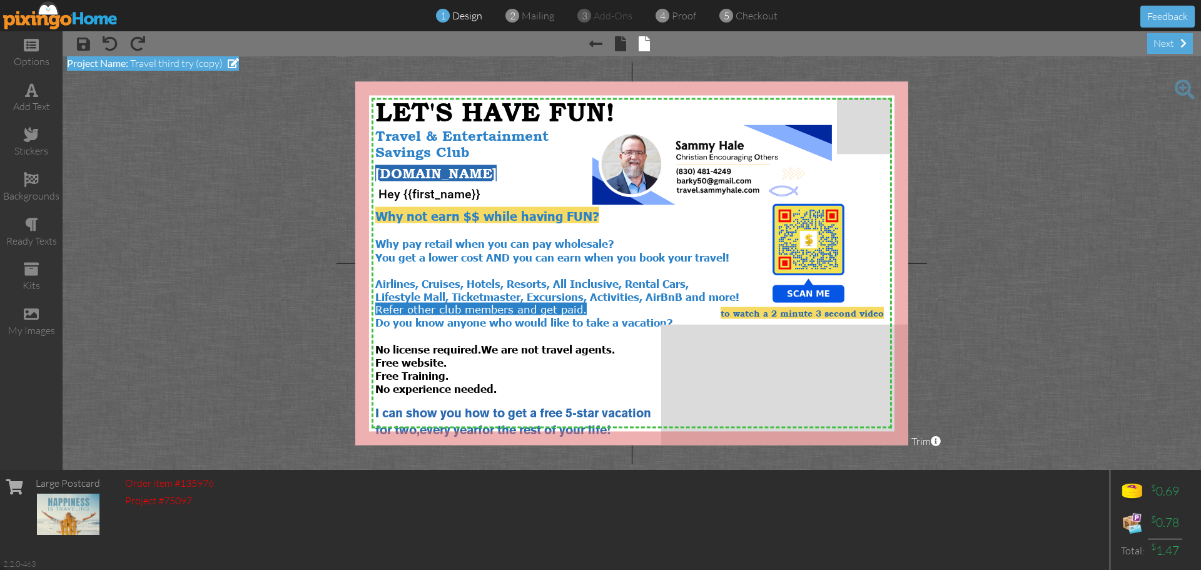
click at [230, 68] on span at bounding box center [233, 63] width 11 height 10
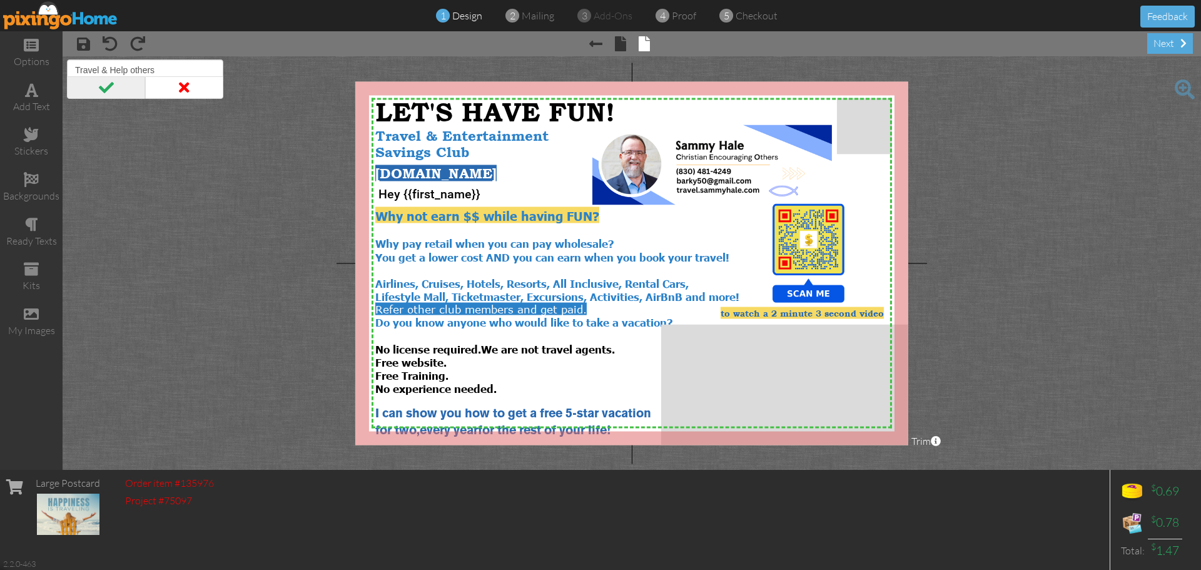
type input "Travel & Help others"
click at [98, 91] on span at bounding box center [106, 87] width 78 height 23
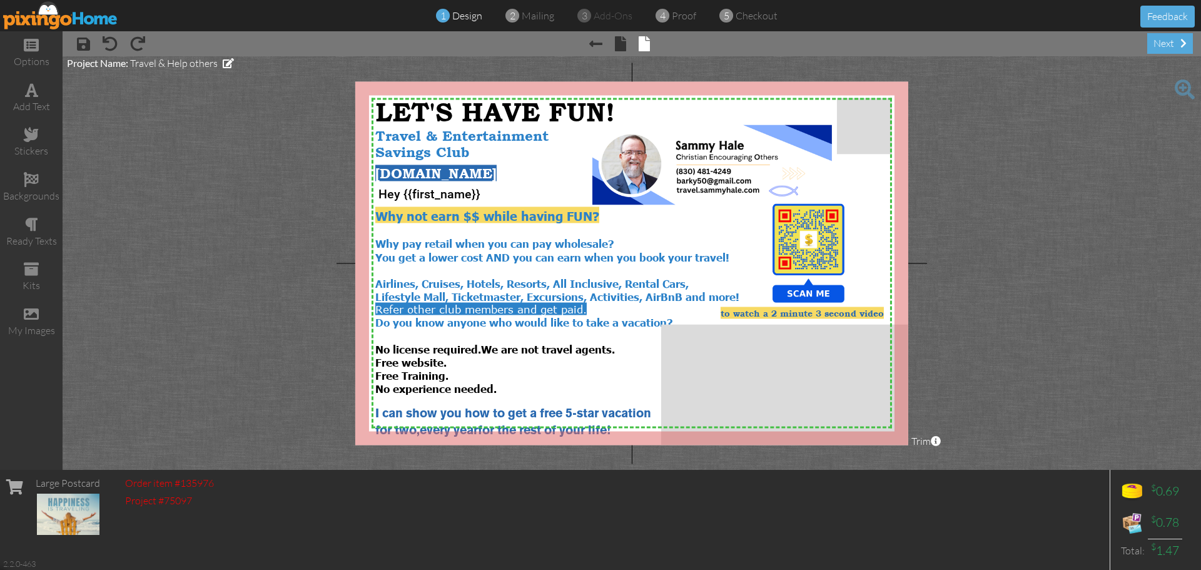
click at [83, 18] on img at bounding box center [60, 15] width 115 height 28
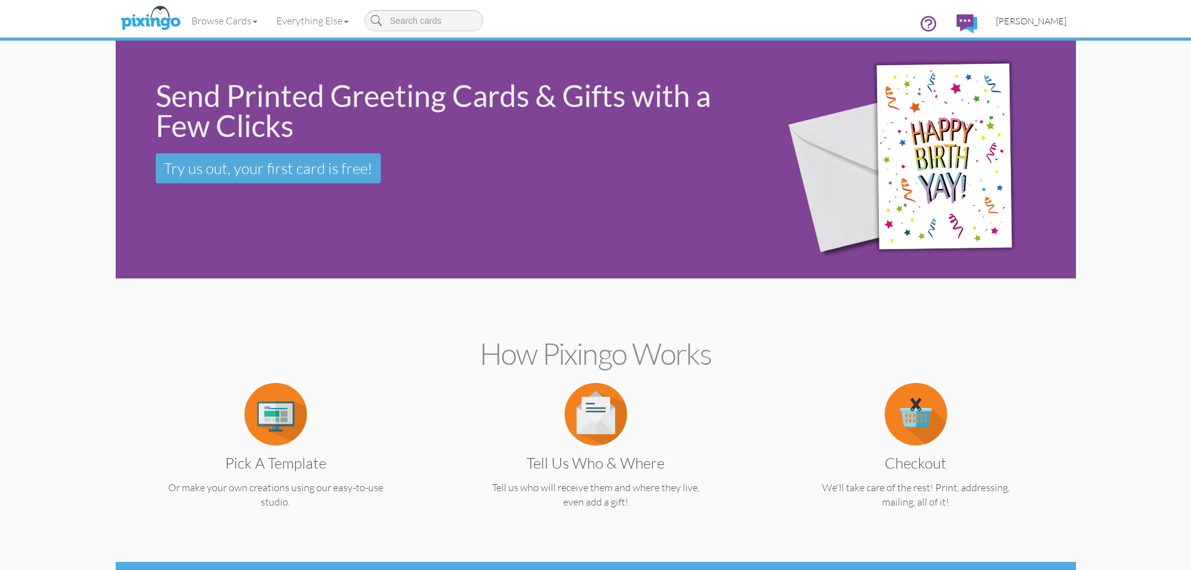
click at [1039, 24] on span "[PERSON_NAME]" at bounding box center [1031, 21] width 71 height 11
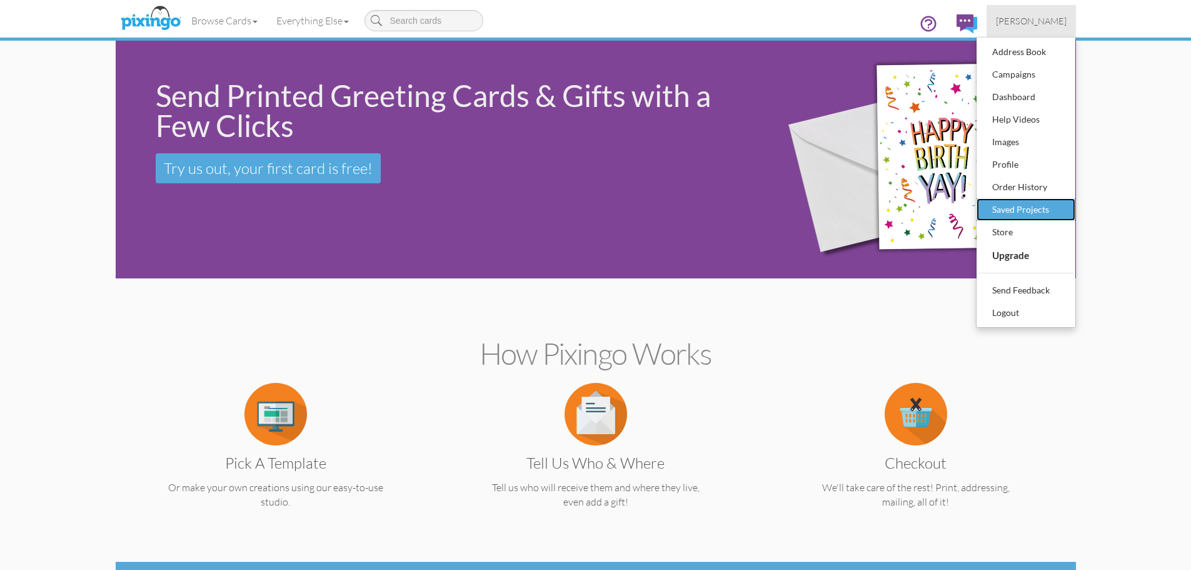
click at [1034, 212] on div "Saved Projects" at bounding box center [1026, 209] width 74 height 19
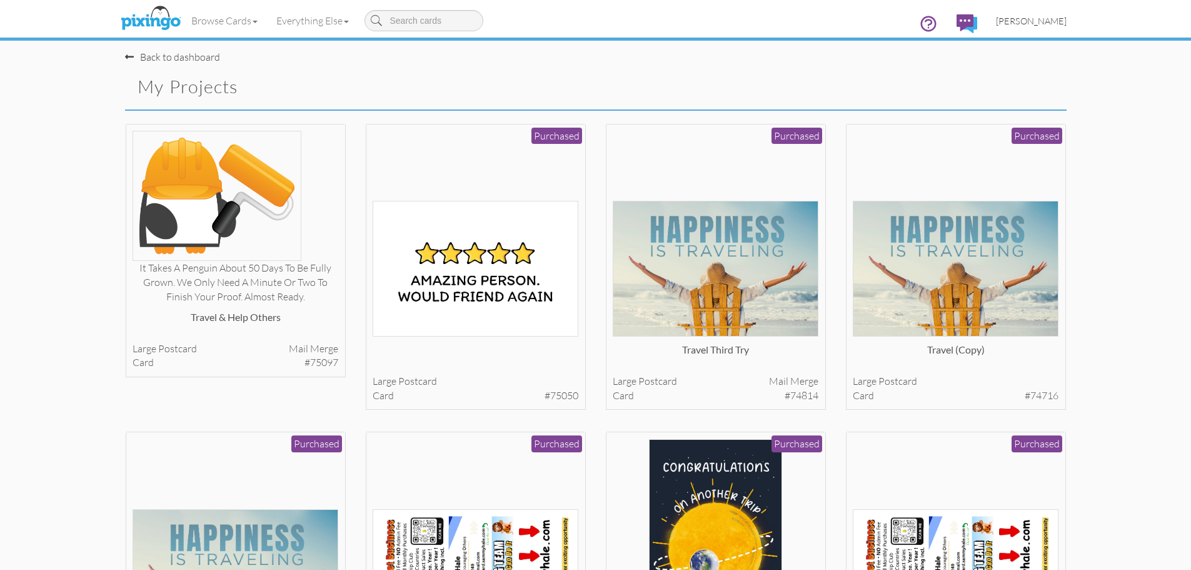
click at [1039, 26] on span "[PERSON_NAME]" at bounding box center [1031, 21] width 71 height 11
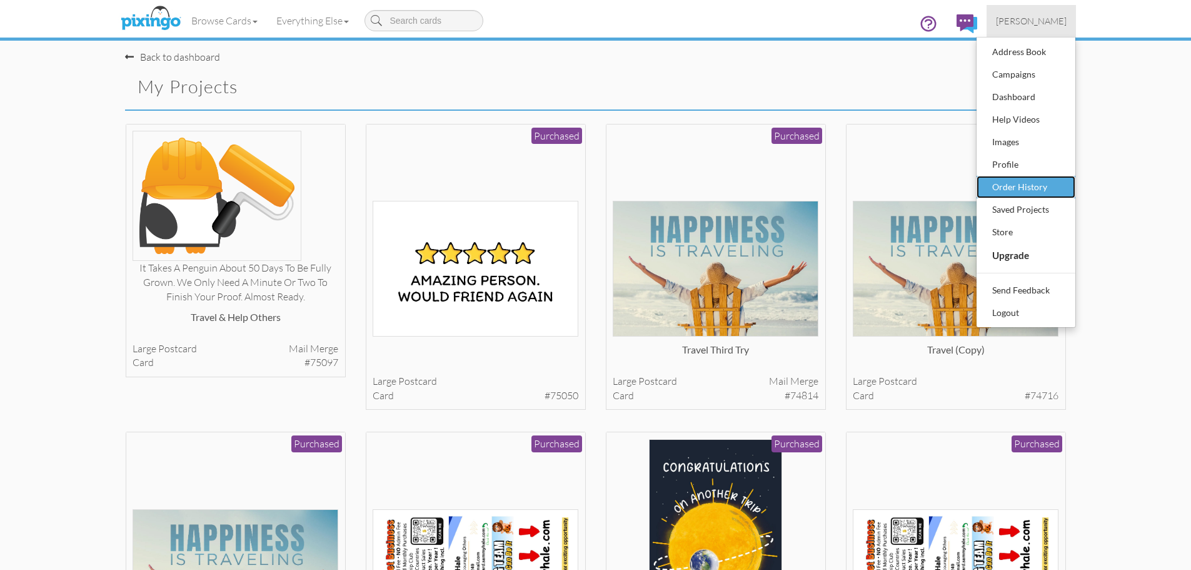
click at [1020, 185] on div "Order History" at bounding box center [1026, 187] width 74 height 19
